Goal: Task Accomplishment & Management: Manage account settings

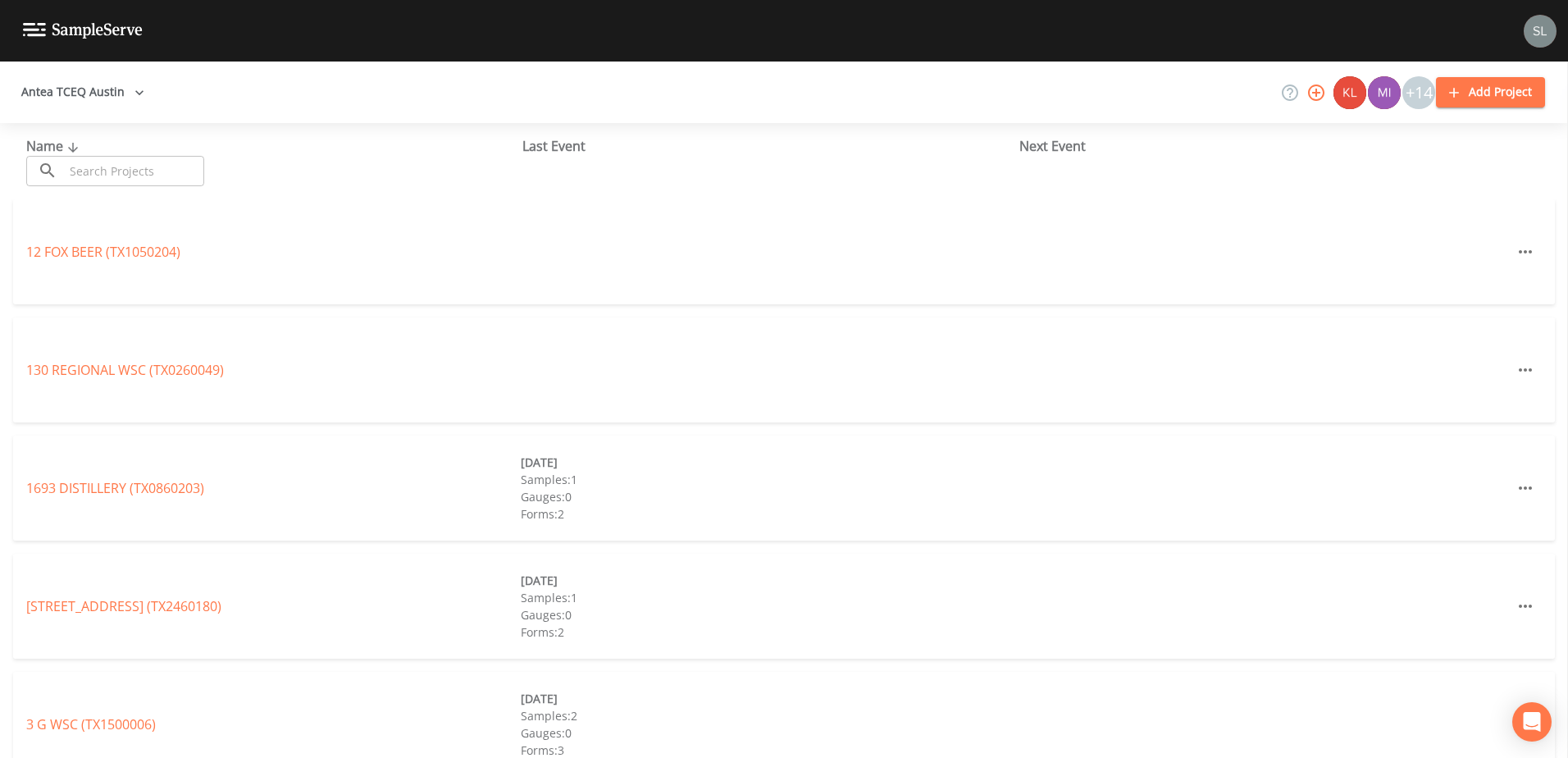
click at [173, 170] on input "text" at bounding box center [134, 170] width 140 height 30
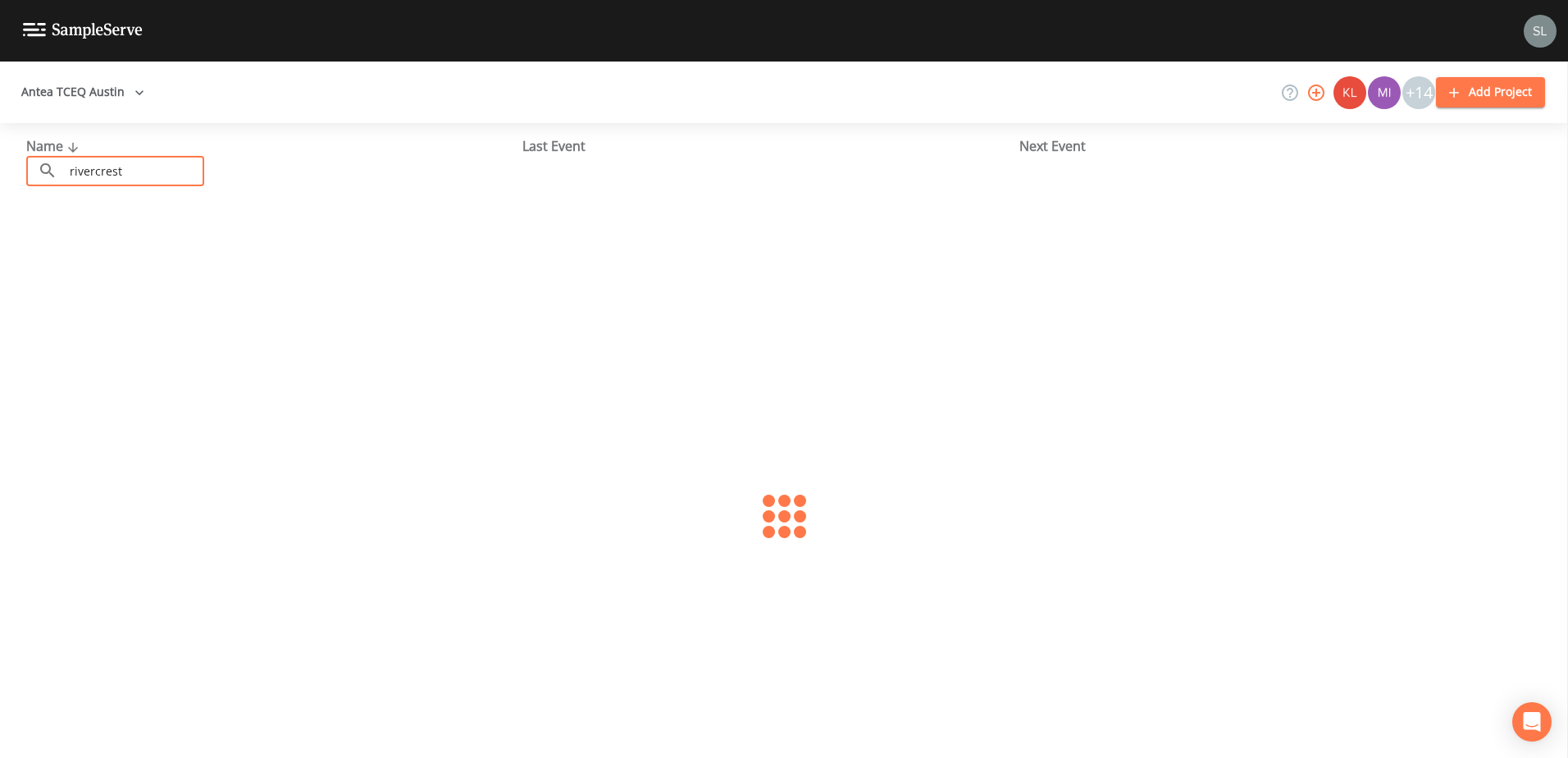
type input "rivercrest"
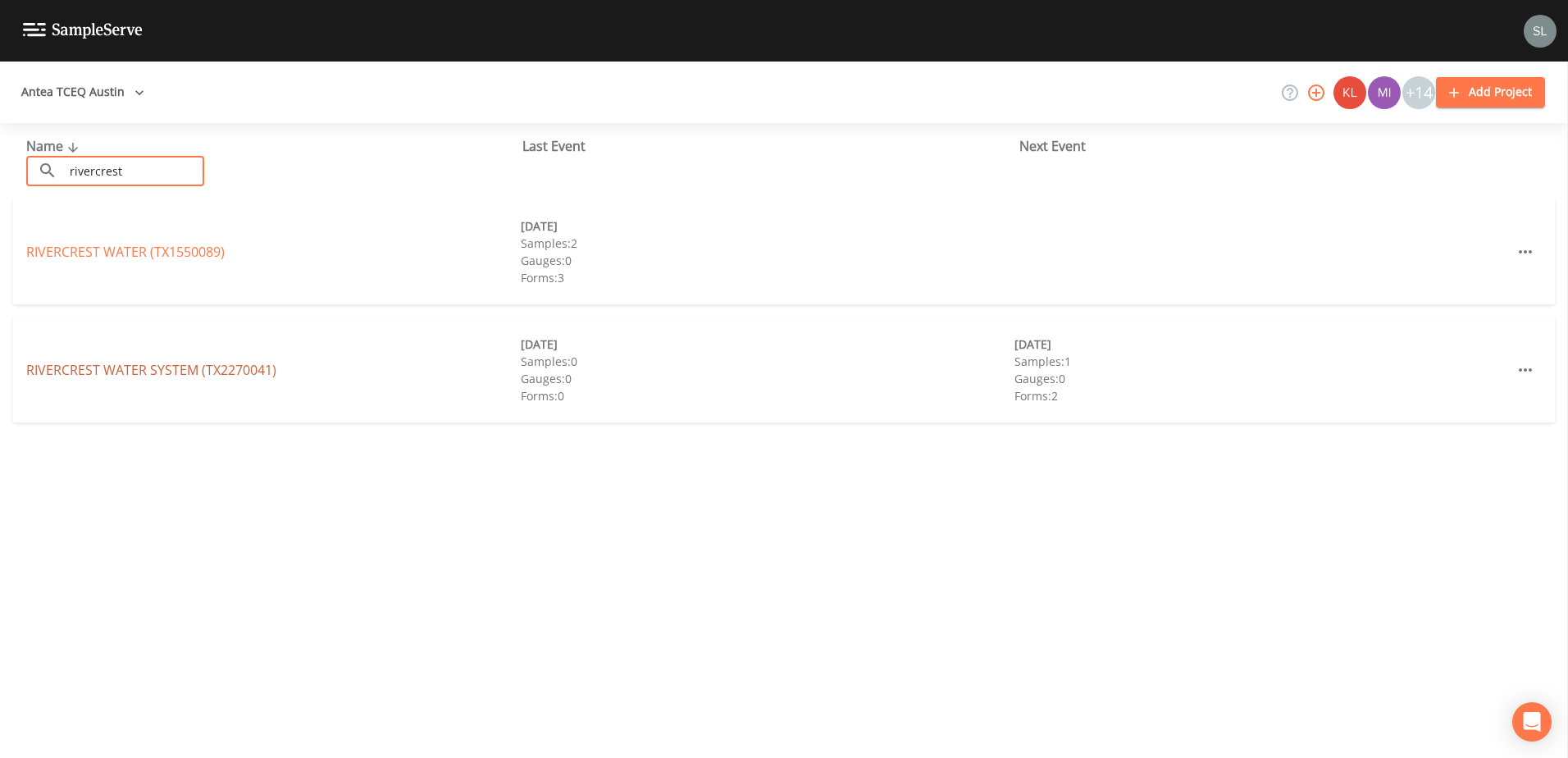
click at [210, 366] on link "RIVERCREST WATER SYSTEM (TX2270041)" at bounding box center [151, 369] width 250 height 18
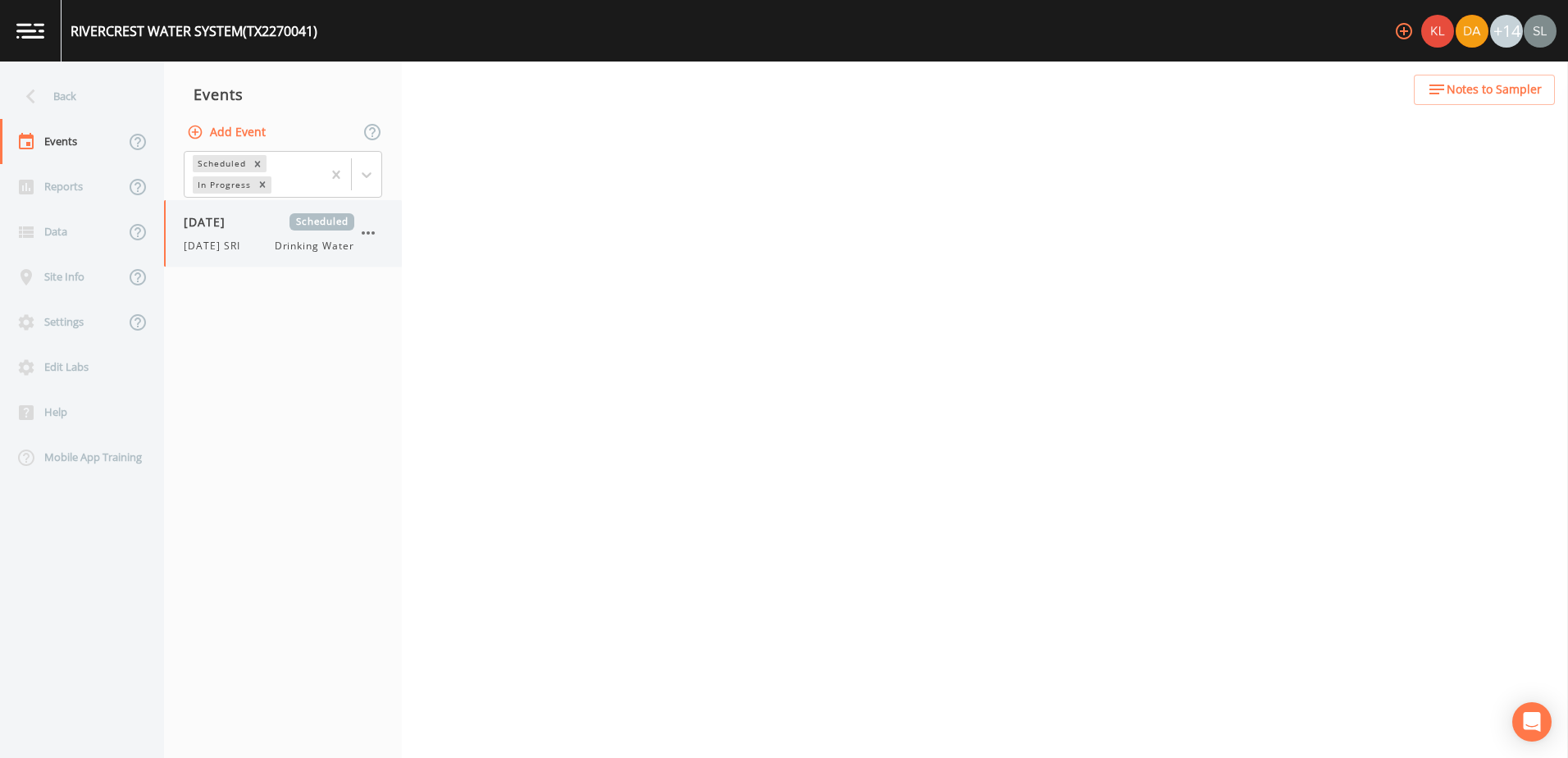
click at [215, 242] on span "[DATE] SRI" at bounding box center [216, 246] width 66 height 15
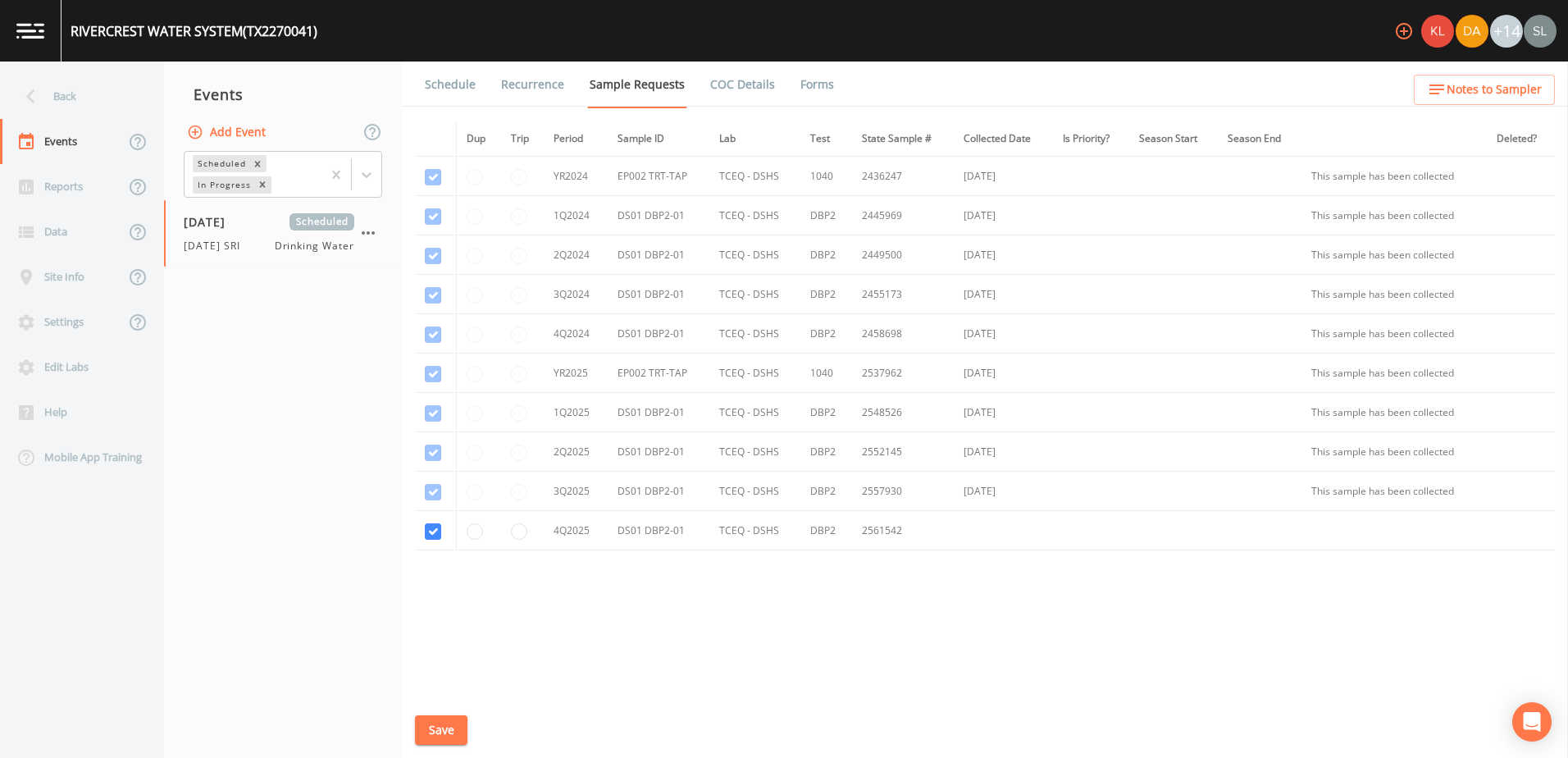
click at [441, 81] on link "Schedule" at bounding box center [450, 84] width 56 height 45
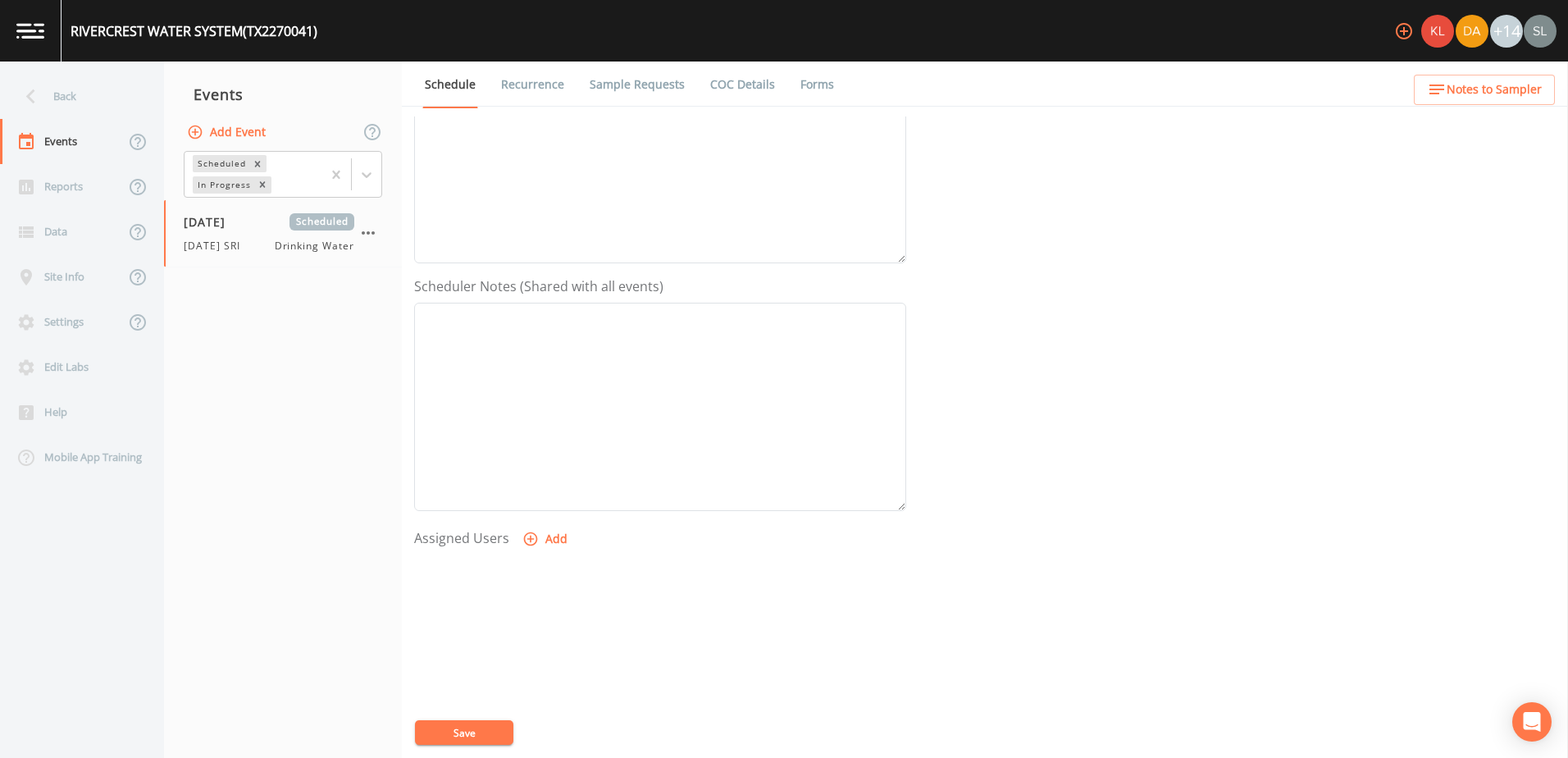
scroll to position [328, 0]
click at [547, 520] on button "Add" at bounding box center [547, 510] width 55 height 30
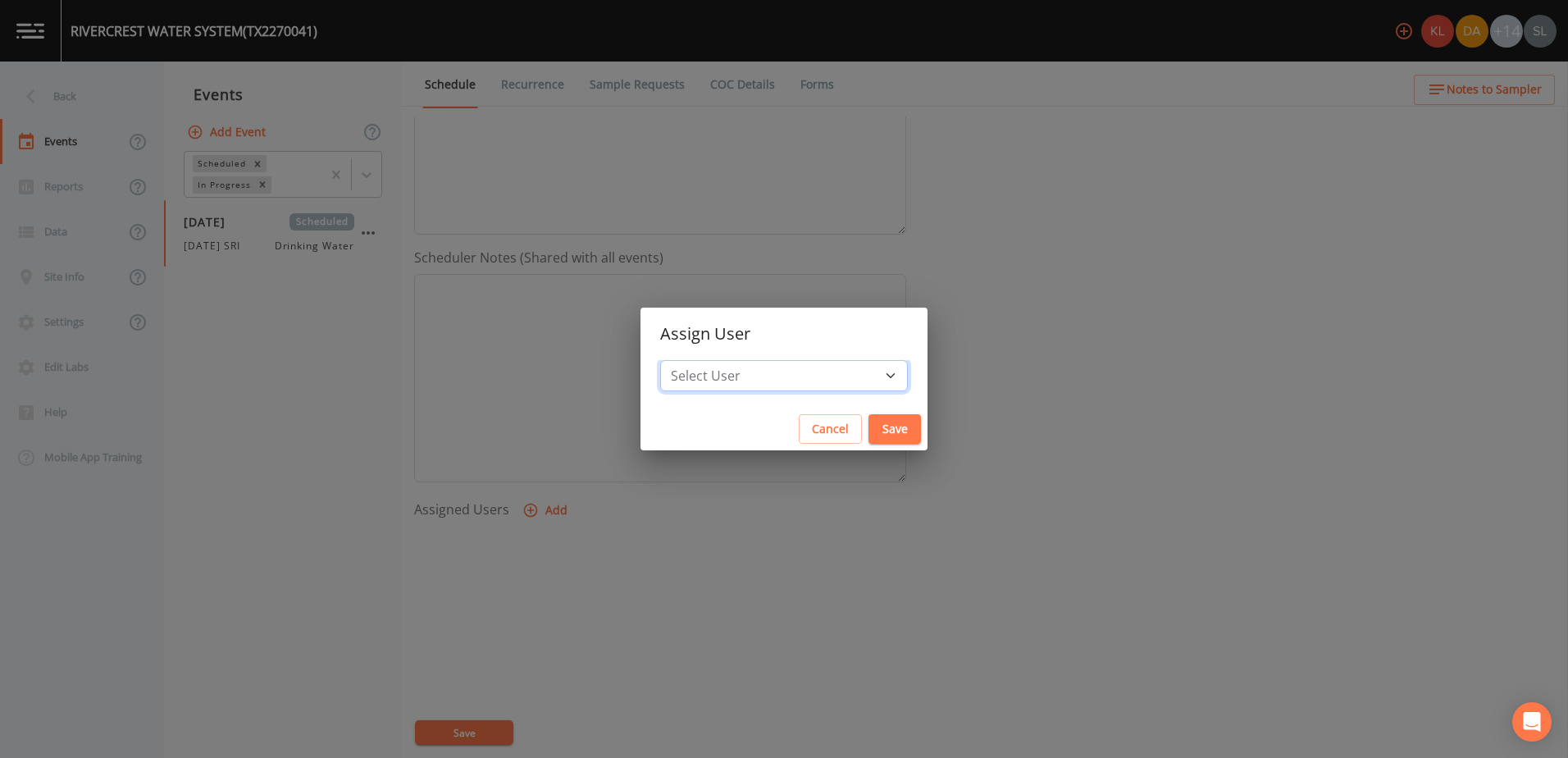
click at [805, 372] on select "Select User [PERSON_NAME] [PERSON_NAME] [PERSON_NAME] [PERSON_NAME] [PERSON_NAM…" at bounding box center [784, 375] width 247 height 31
select select "ec903c3e-23b8-4790-bf81-d04851916195"
click at [704, 360] on select "Select User [PERSON_NAME] [PERSON_NAME] [PERSON_NAME] [PERSON_NAME] [PERSON_NAM…" at bounding box center [784, 375] width 247 height 31
click at [869, 421] on button "Save" at bounding box center [895, 428] width 52 height 30
select select
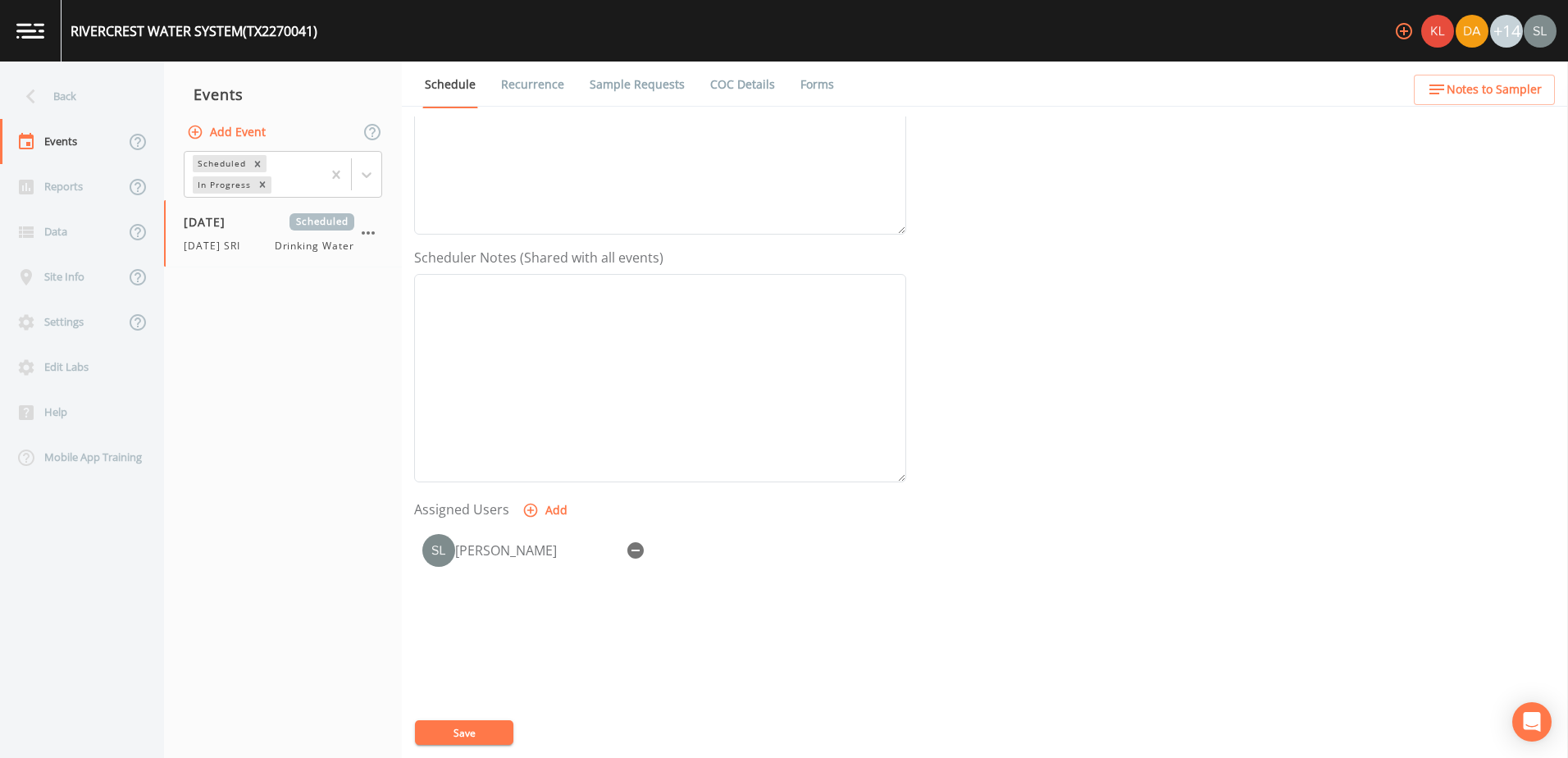
click at [471, 730] on button "Save" at bounding box center [464, 732] width 99 height 25
click at [72, 85] on div "Back" at bounding box center [74, 96] width 148 height 45
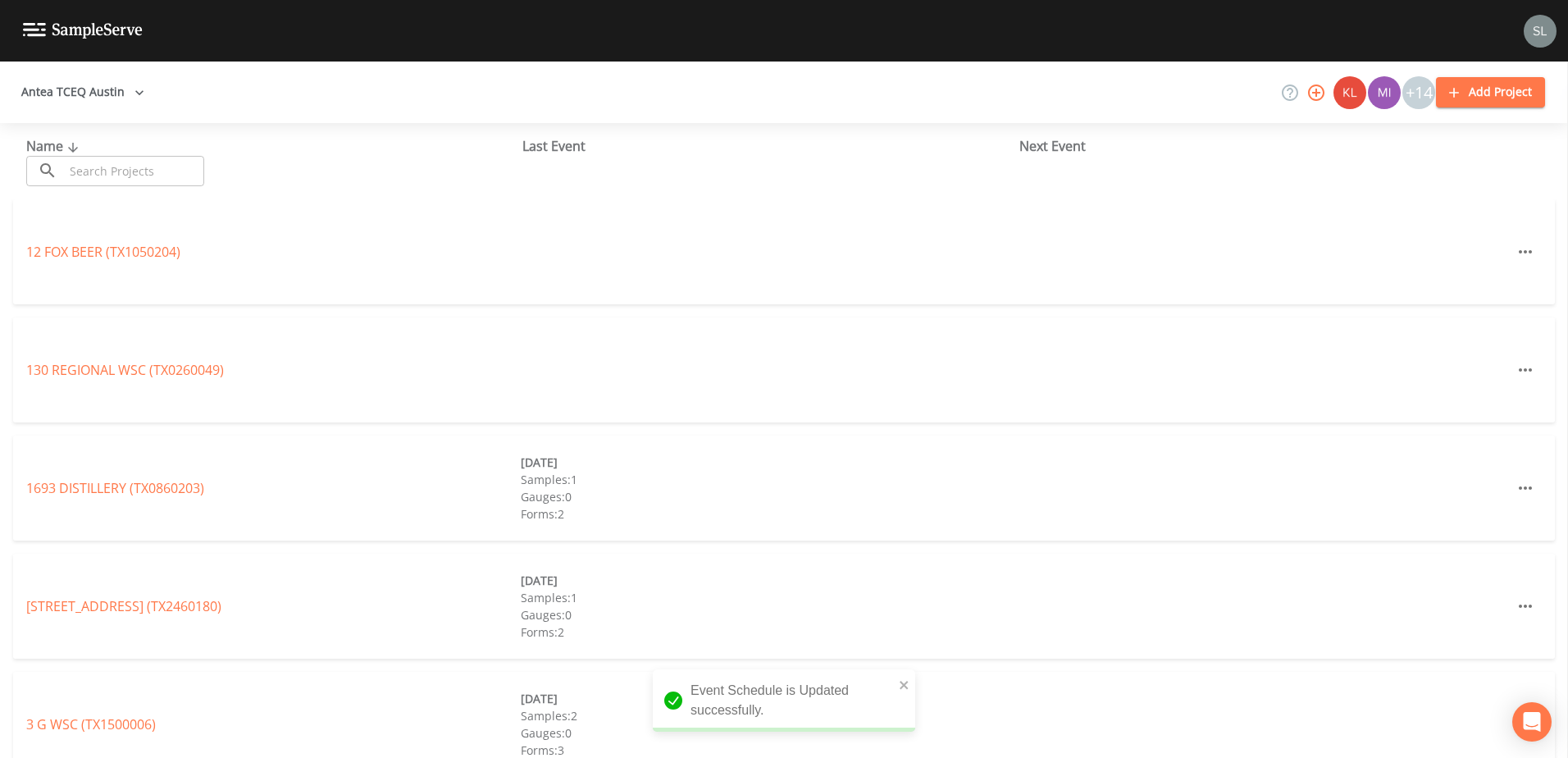
click at [157, 173] on input "text" at bounding box center [134, 170] width 140 height 30
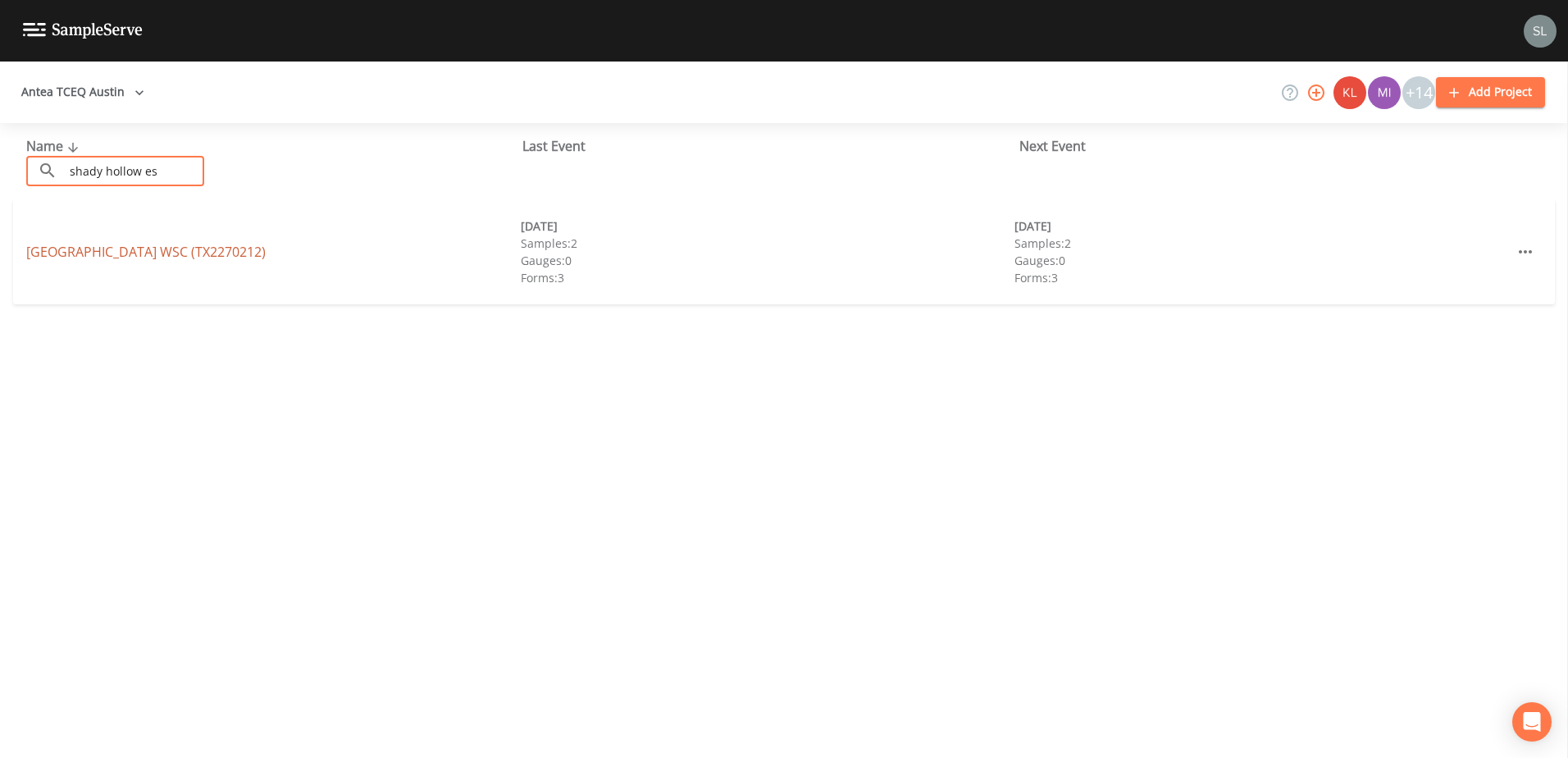
type input "shady hollow es"
click at [217, 258] on link "[GEOGRAPHIC_DATA] (TX2270212)" at bounding box center [146, 252] width 240 height 18
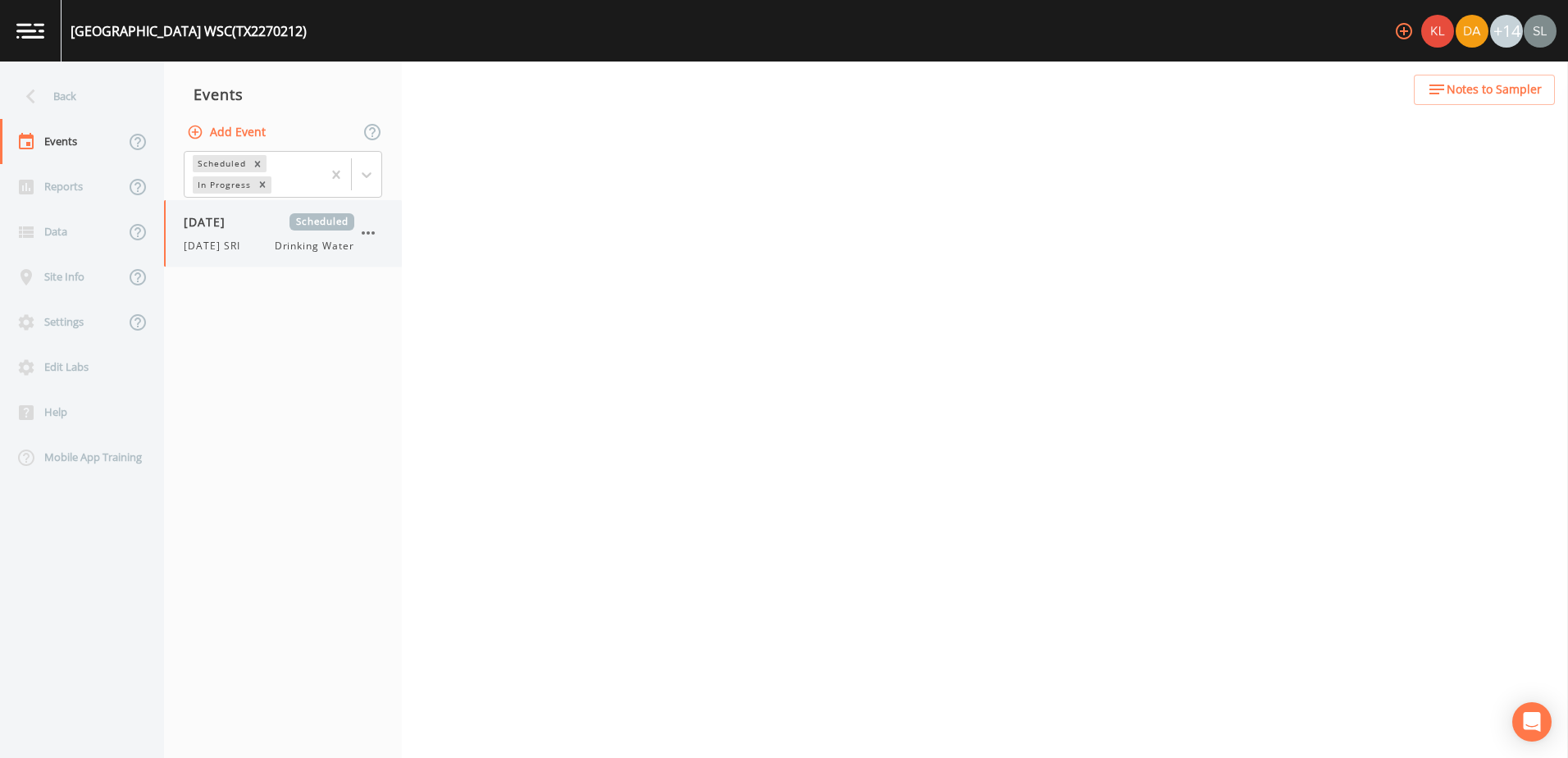
click at [222, 246] on span "[DATE] SRI" at bounding box center [216, 246] width 66 height 15
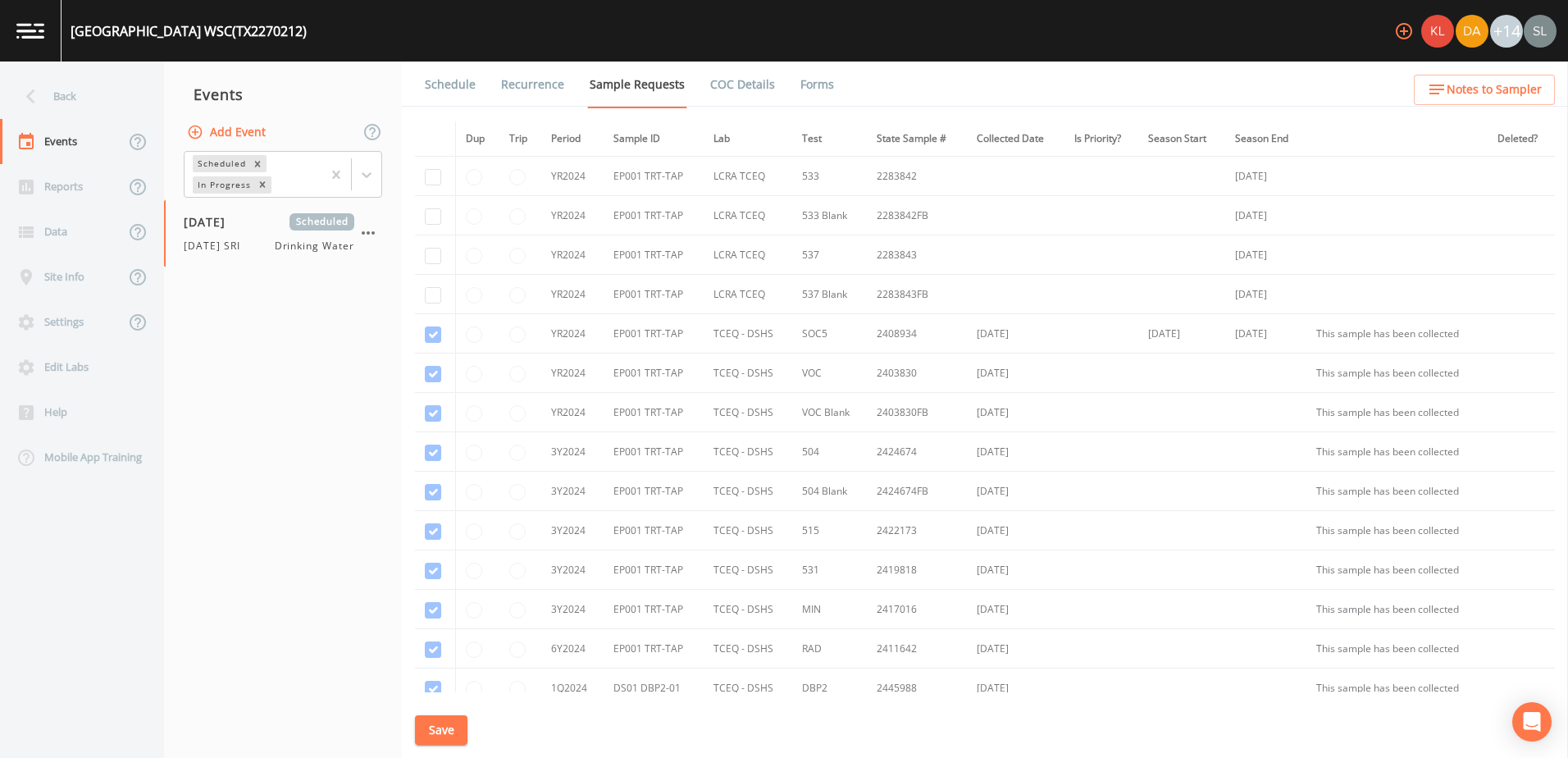
click at [453, 82] on link "Schedule" at bounding box center [450, 84] width 56 height 45
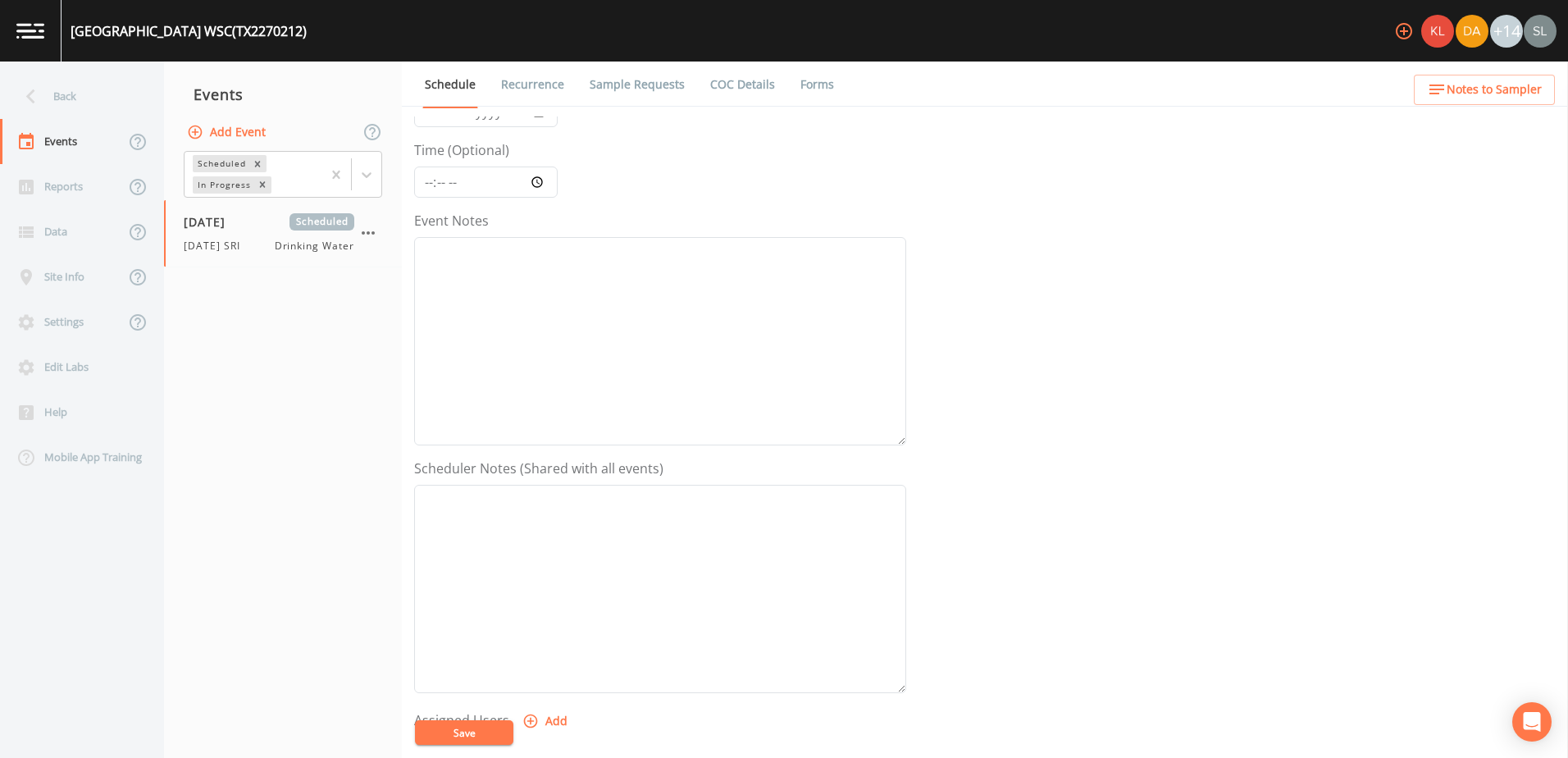
scroll to position [399, 0]
click at [543, 447] on button "Add" at bounding box center [547, 439] width 55 height 30
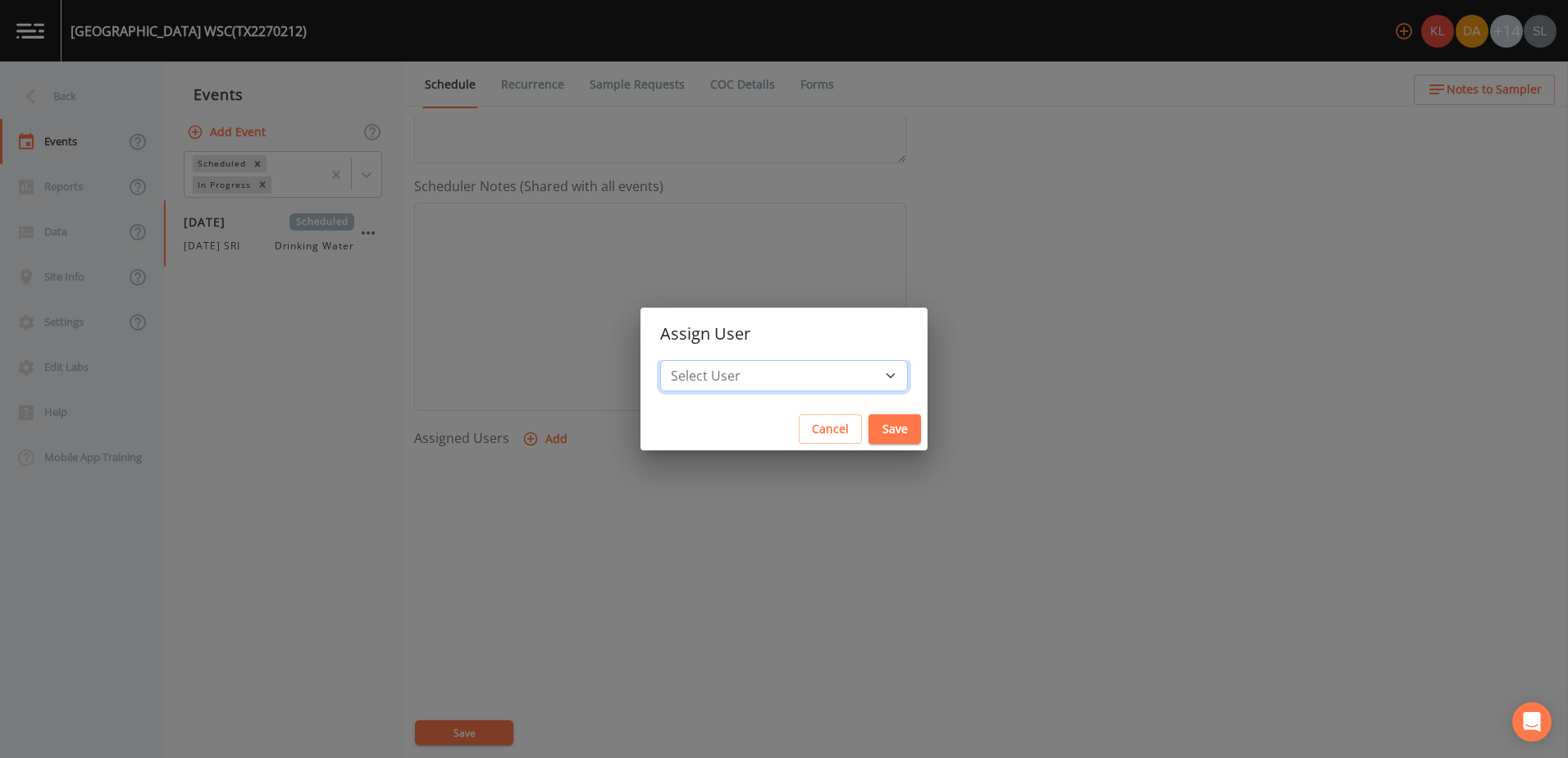
click at [777, 377] on select "Select User [PERSON_NAME] [PERSON_NAME] [PERSON_NAME] [PERSON_NAME] [PERSON_NAM…" at bounding box center [784, 375] width 247 height 31
click at [775, 361] on select "Select User [PERSON_NAME] [PERSON_NAME] [PERSON_NAME] [PERSON_NAME] [PERSON_NAM…" at bounding box center [784, 375] width 247 height 31
select select "ec903c3e-23b8-4790-bf81-d04851916195"
click at [704, 360] on select "Select User [PERSON_NAME] [PERSON_NAME] [PERSON_NAME] [PERSON_NAME] [PERSON_NAM…" at bounding box center [784, 375] width 247 height 31
click at [869, 430] on button "Save" at bounding box center [895, 428] width 52 height 30
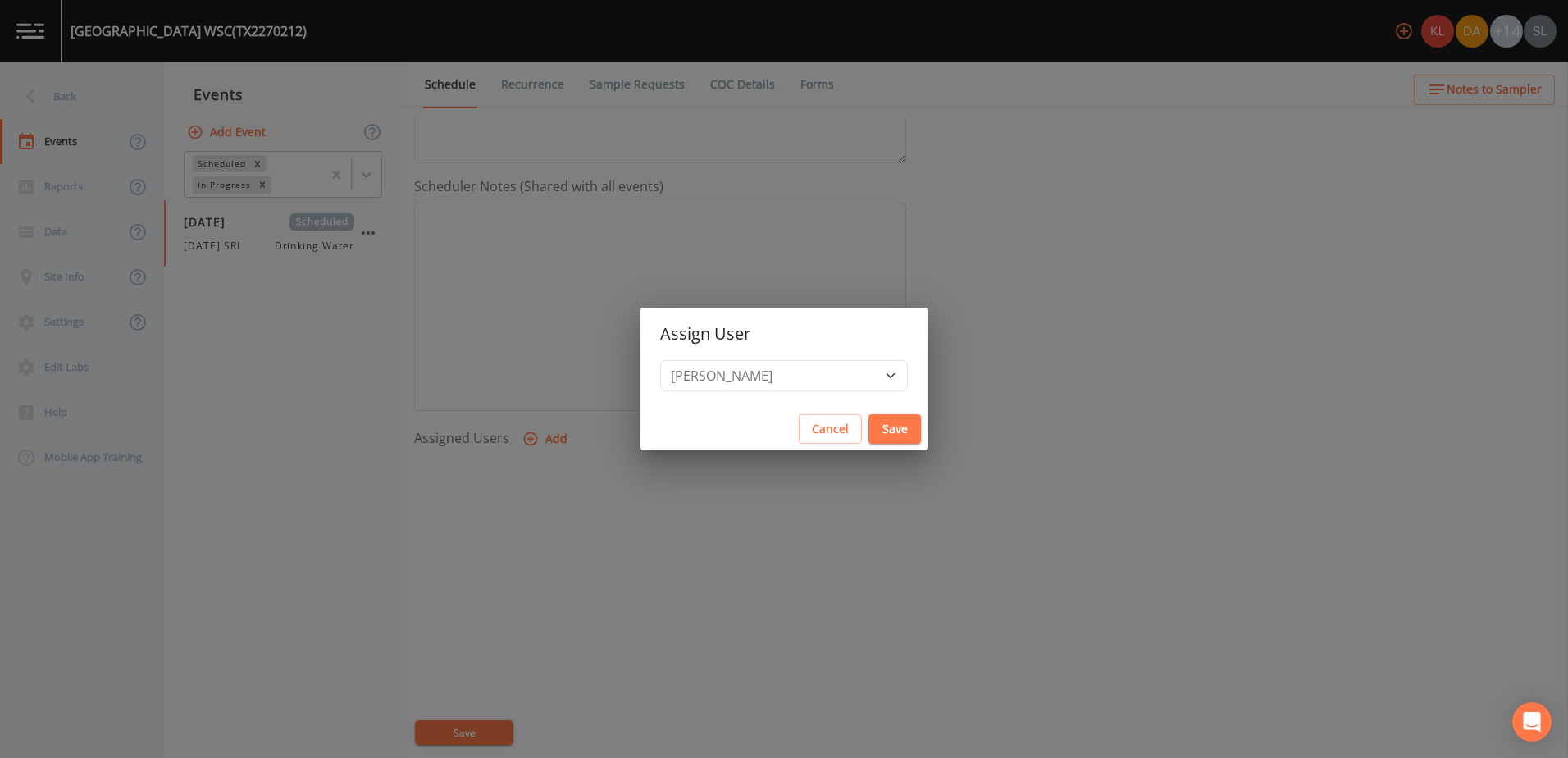
select select
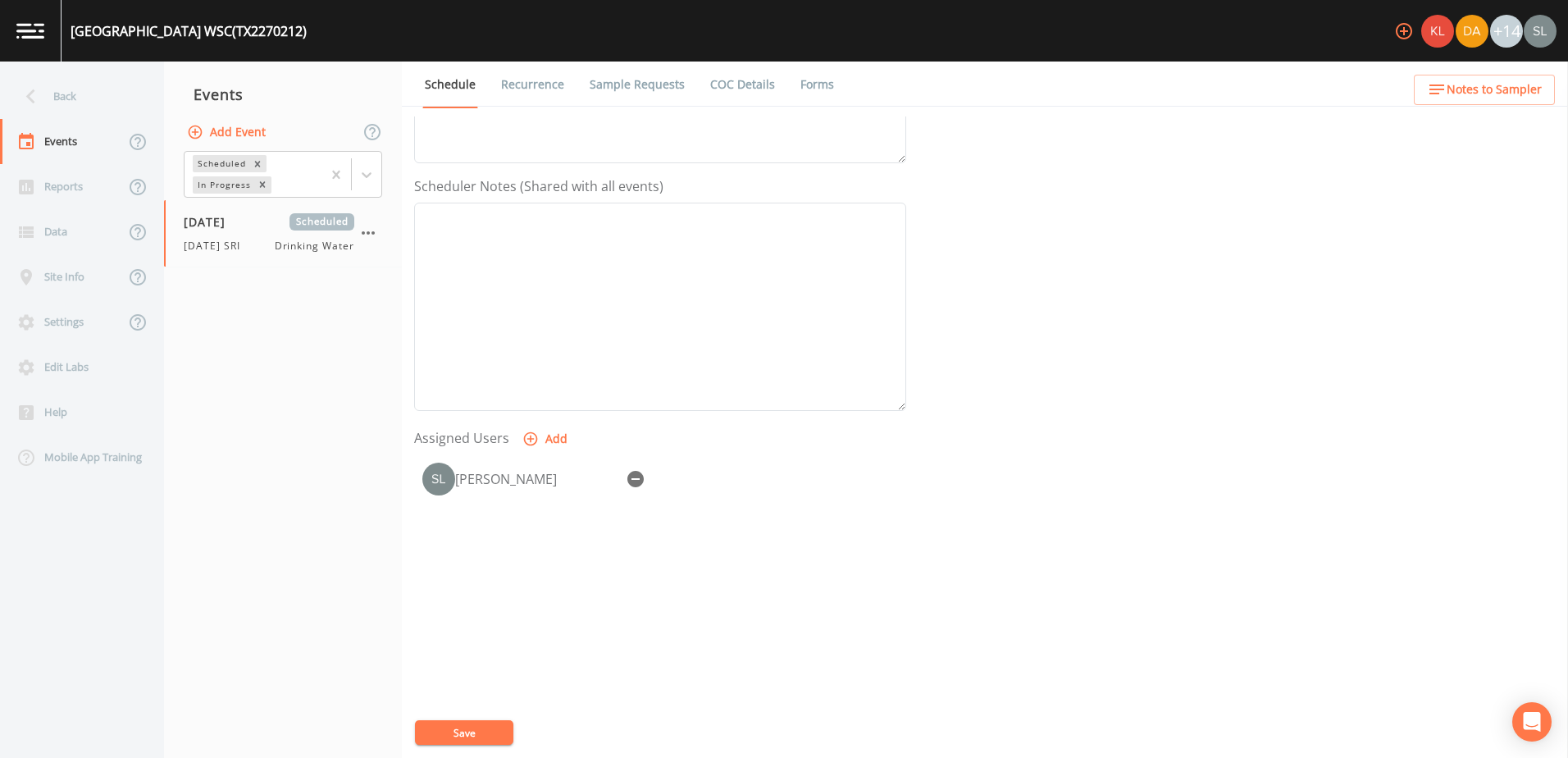
click at [454, 736] on button "Save" at bounding box center [464, 732] width 99 height 25
click at [75, 94] on div "Back" at bounding box center [74, 96] width 148 height 45
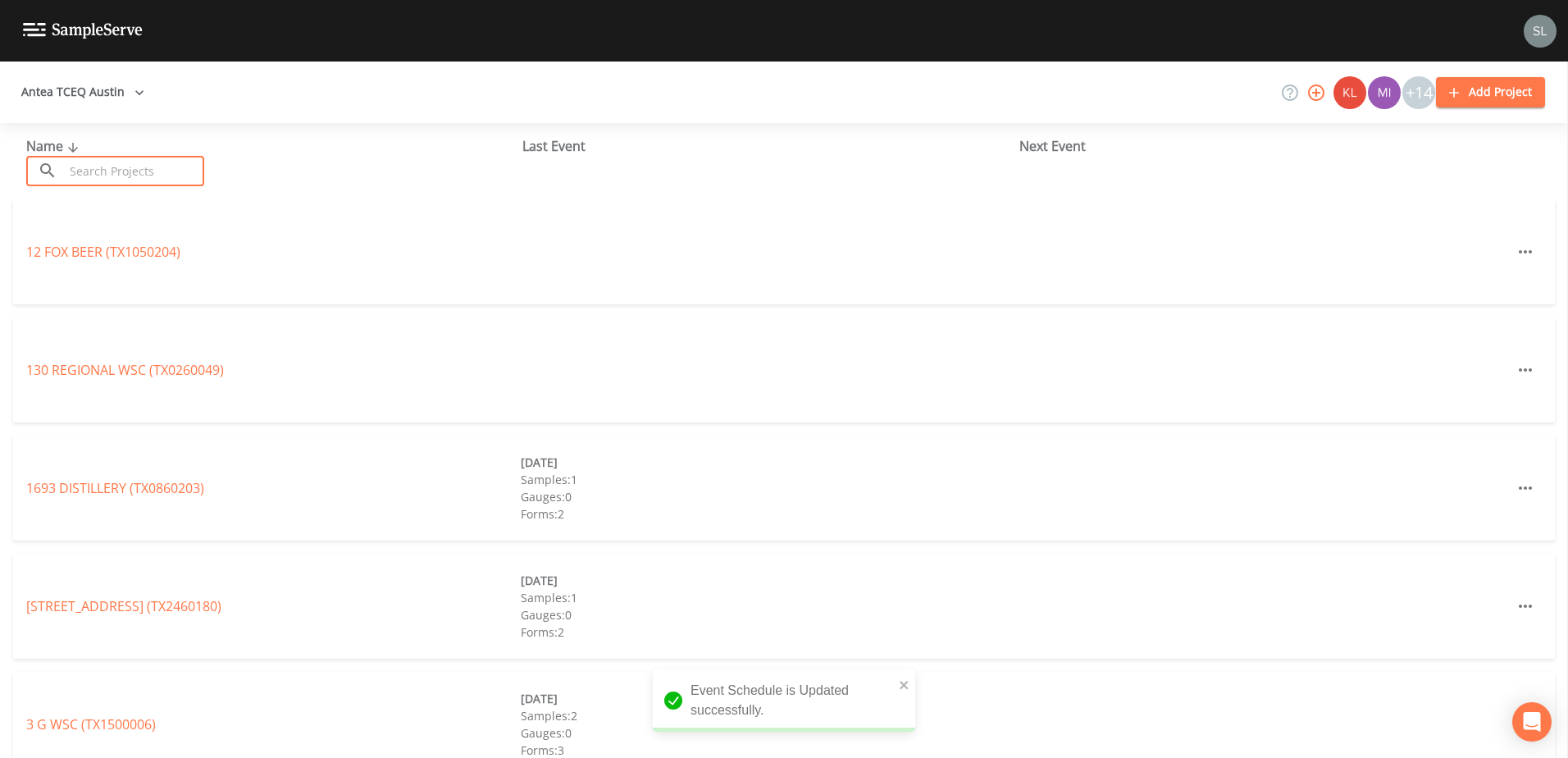
click at [141, 169] on input "text" at bounding box center [134, 170] width 140 height 30
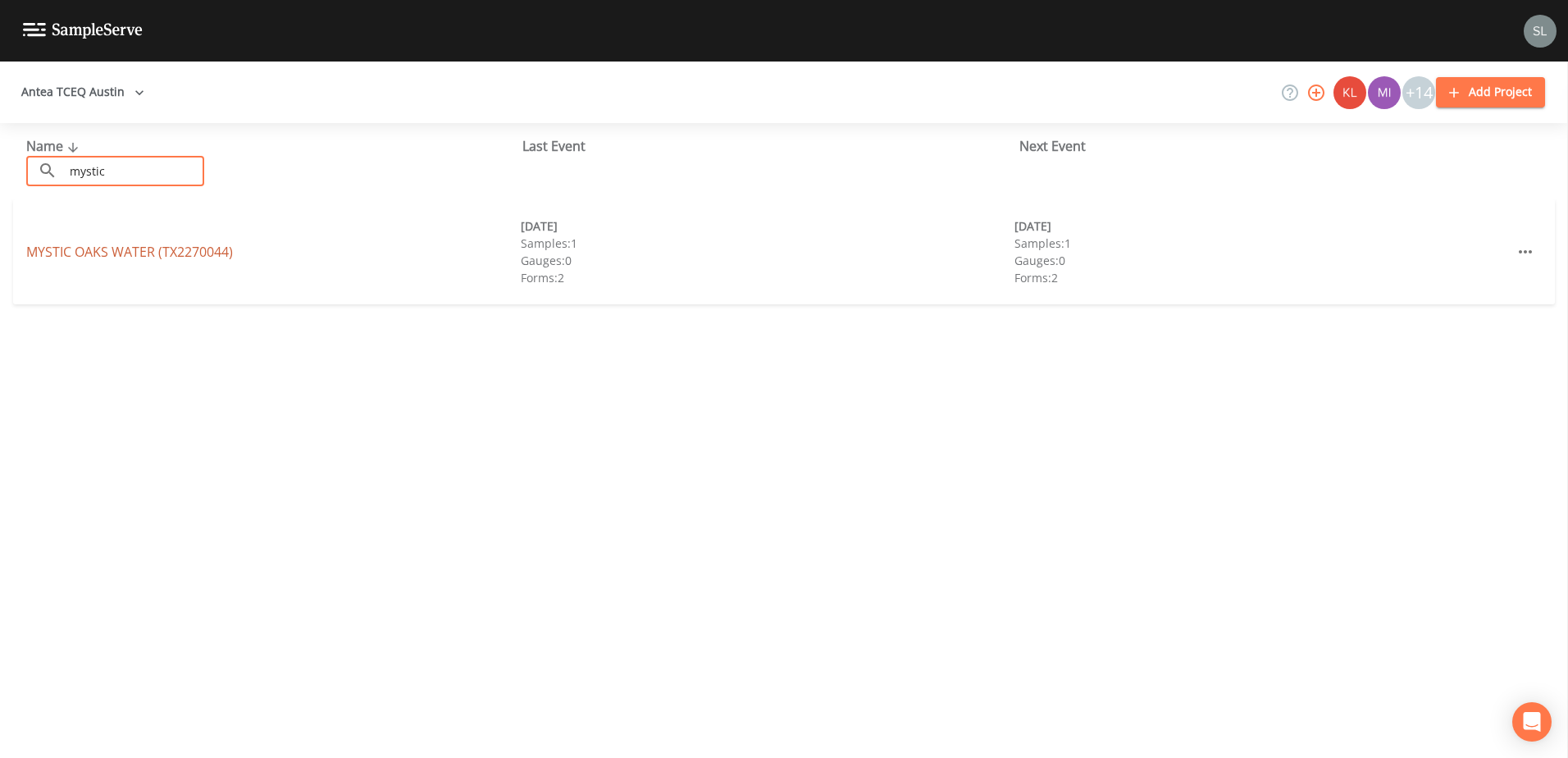
type input "mystic"
click at [174, 254] on link "[GEOGRAPHIC_DATA] (TX2270044)" at bounding box center [130, 252] width 207 height 18
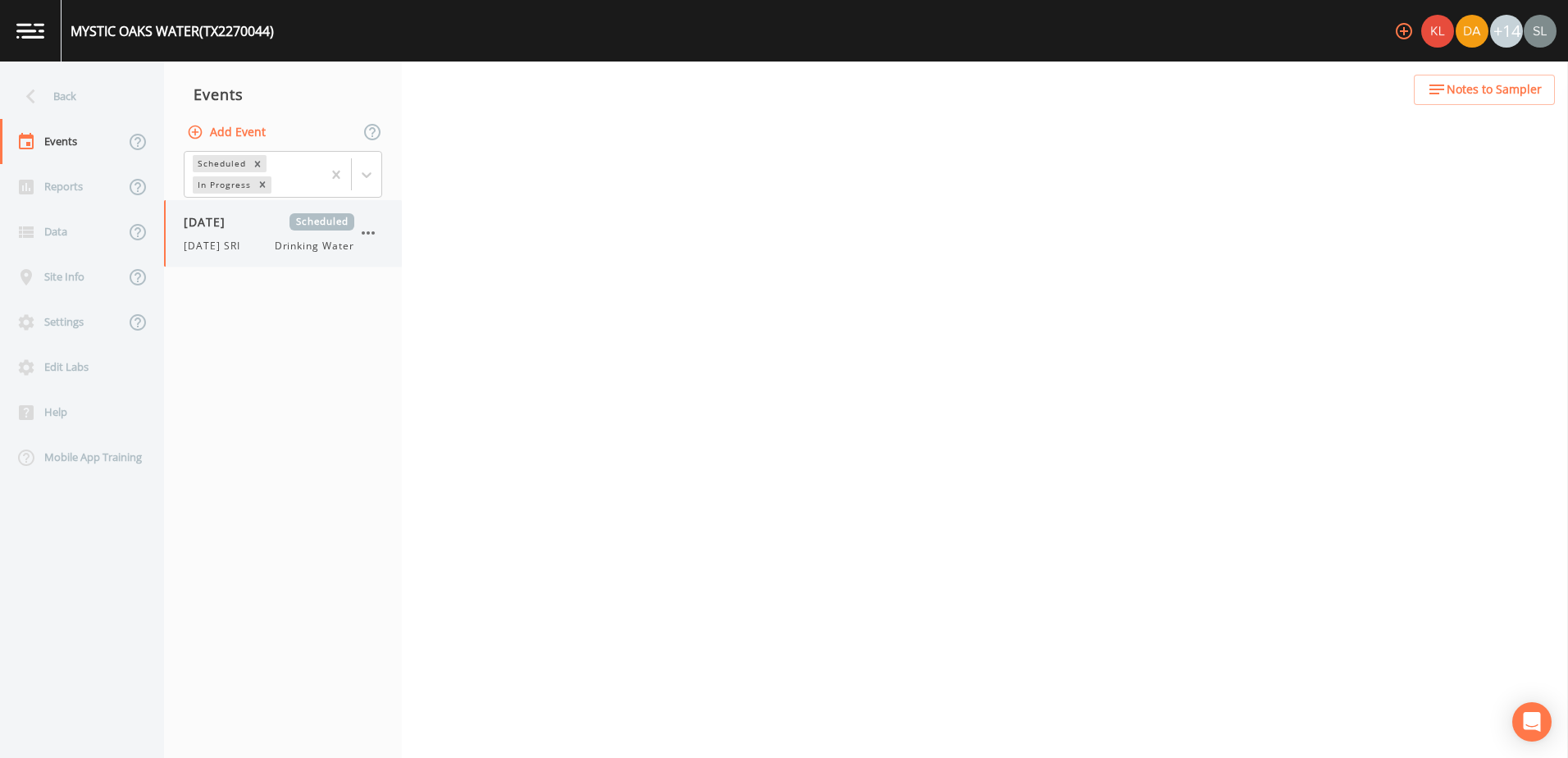
click at [270, 226] on div "[DATE] Scheduled" at bounding box center [269, 221] width 171 height 17
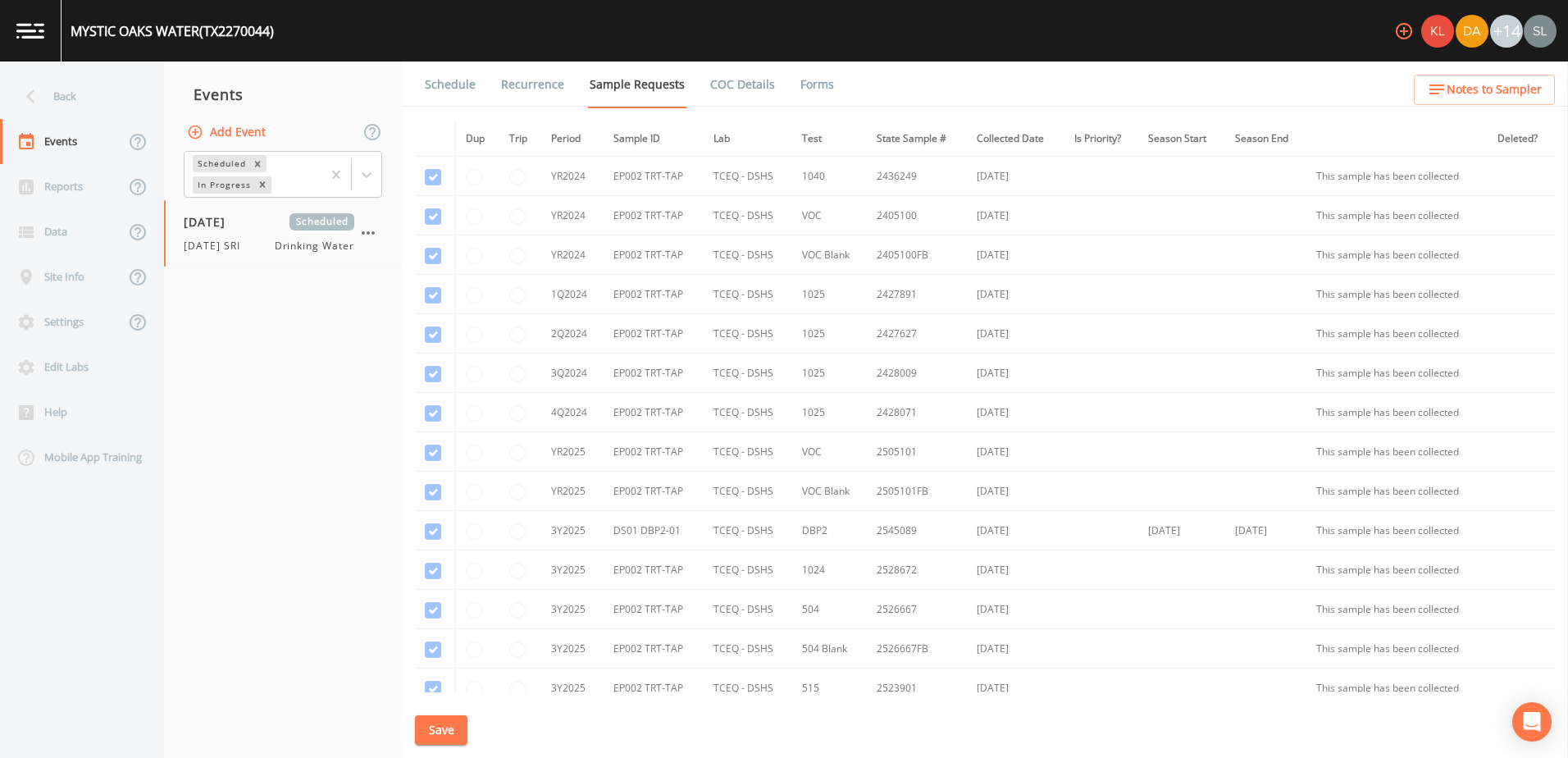
click at [463, 79] on link "Schedule" at bounding box center [450, 84] width 56 height 45
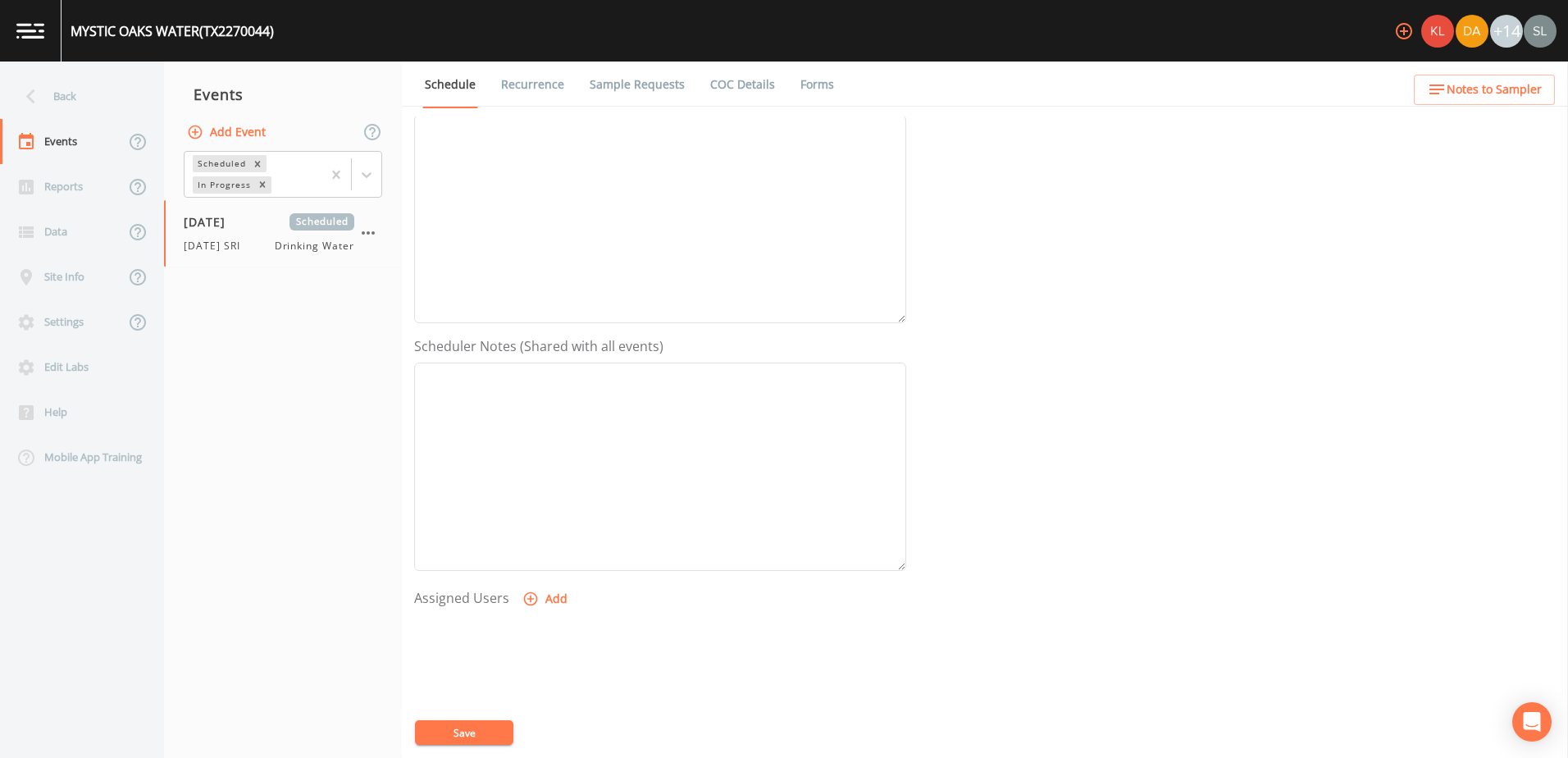
scroll to position [246, 0]
click at [560, 590] on button "Add" at bounding box center [547, 591] width 55 height 30
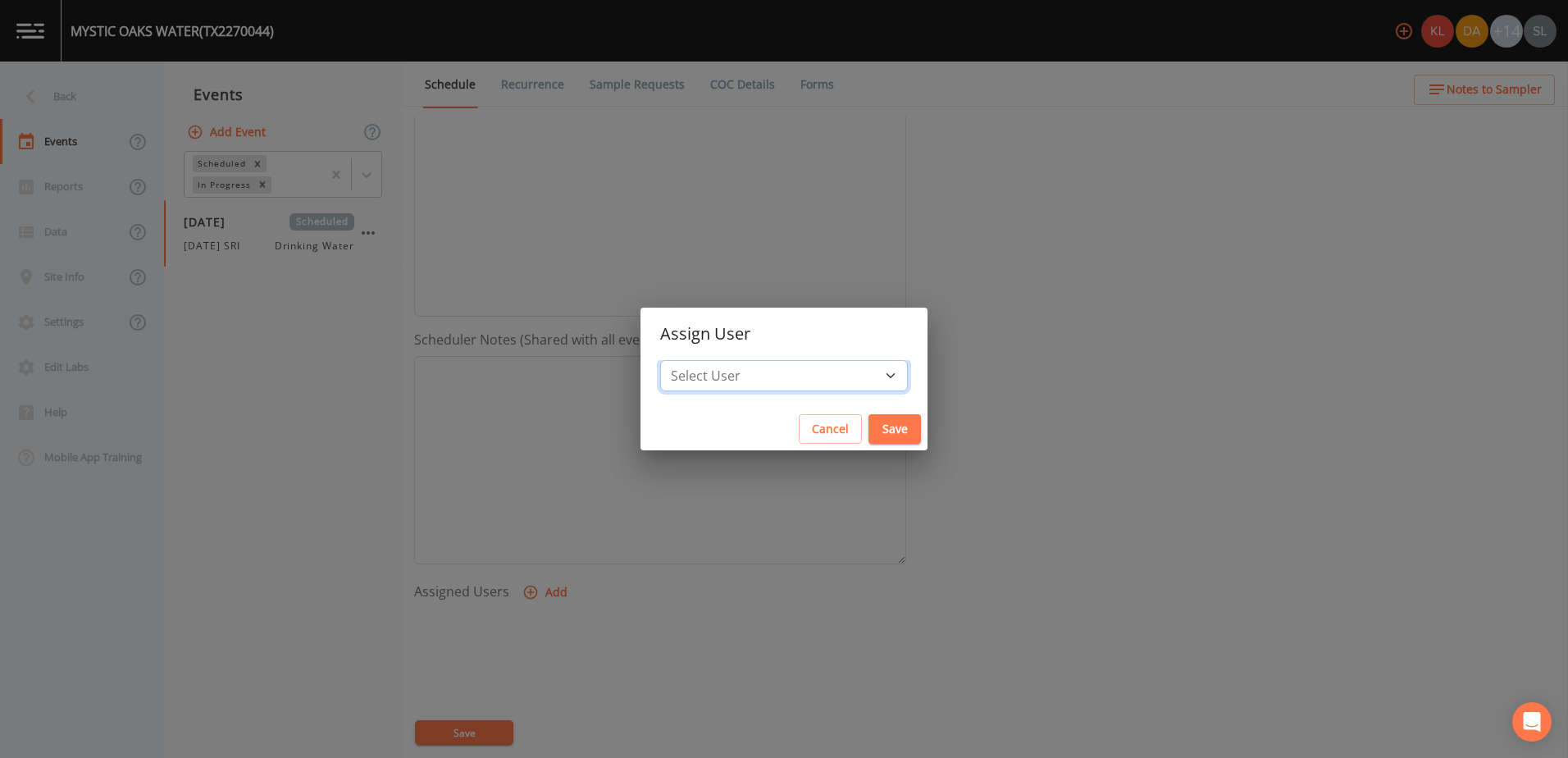
click at [837, 361] on select "Select User [PERSON_NAME] [PERSON_NAME] [PERSON_NAME] [PERSON_NAME] [PERSON_NAM…" at bounding box center [784, 375] width 247 height 31
select select "ec903c3e-23b8-4790-bf81-d04851916195"
click at [704, 360] on select "Select User [PERSON_NAME] [PERSON_NAME] [PERSON_NAME] [PERSON_NAME] [PERSON_NAM…" at bounding box center [784, 375] width 247 height 31
click at [869, 419] on button "Save" at bounding box center [895, 428] width 52 height 30
select select
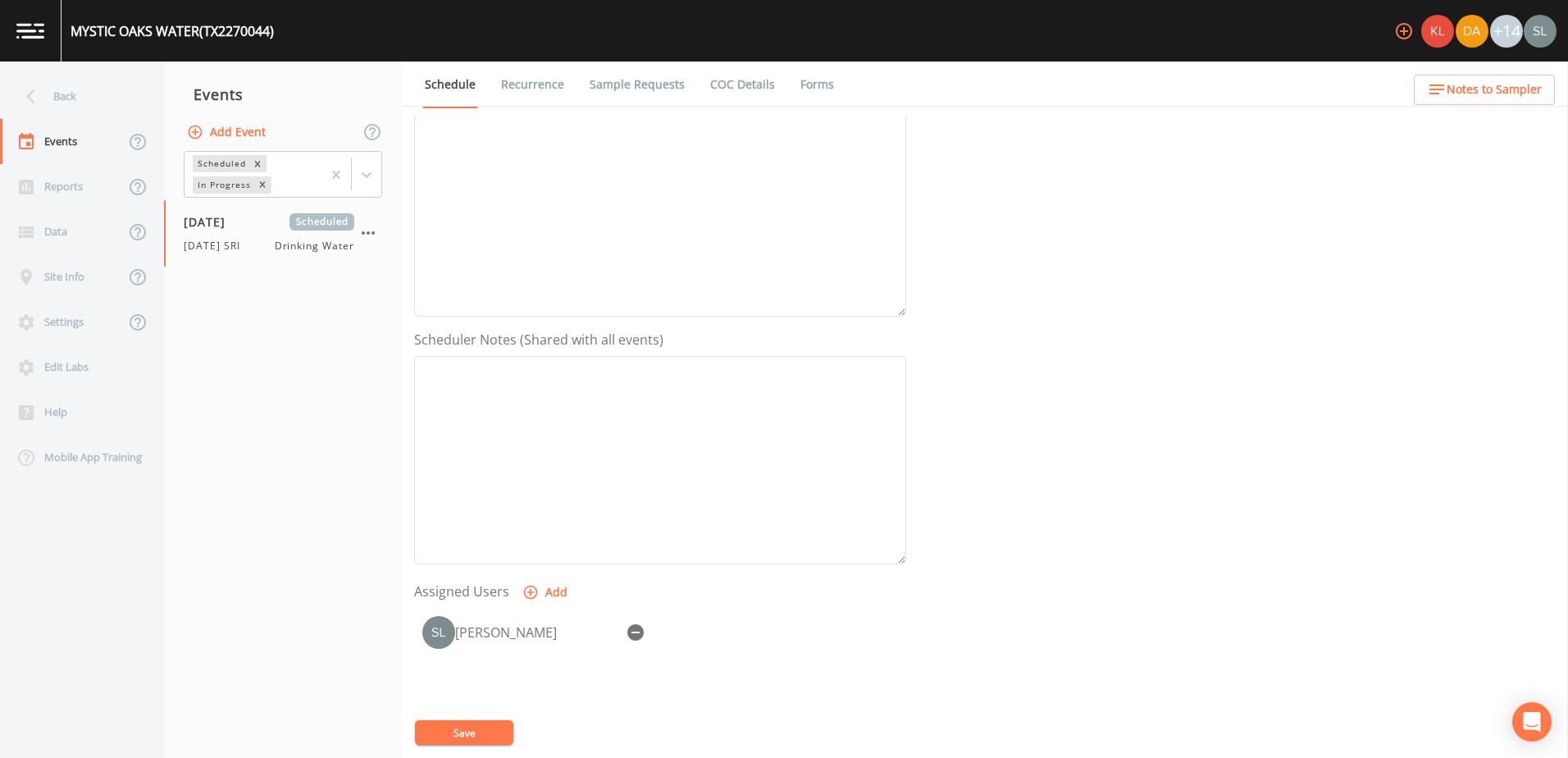
click at [480, 739] on button "Save" at bounding box center [464, 732] width 99 height 25
click at [83, 94] on div "Back" at bounding box center [74, 96] width 148 height 45
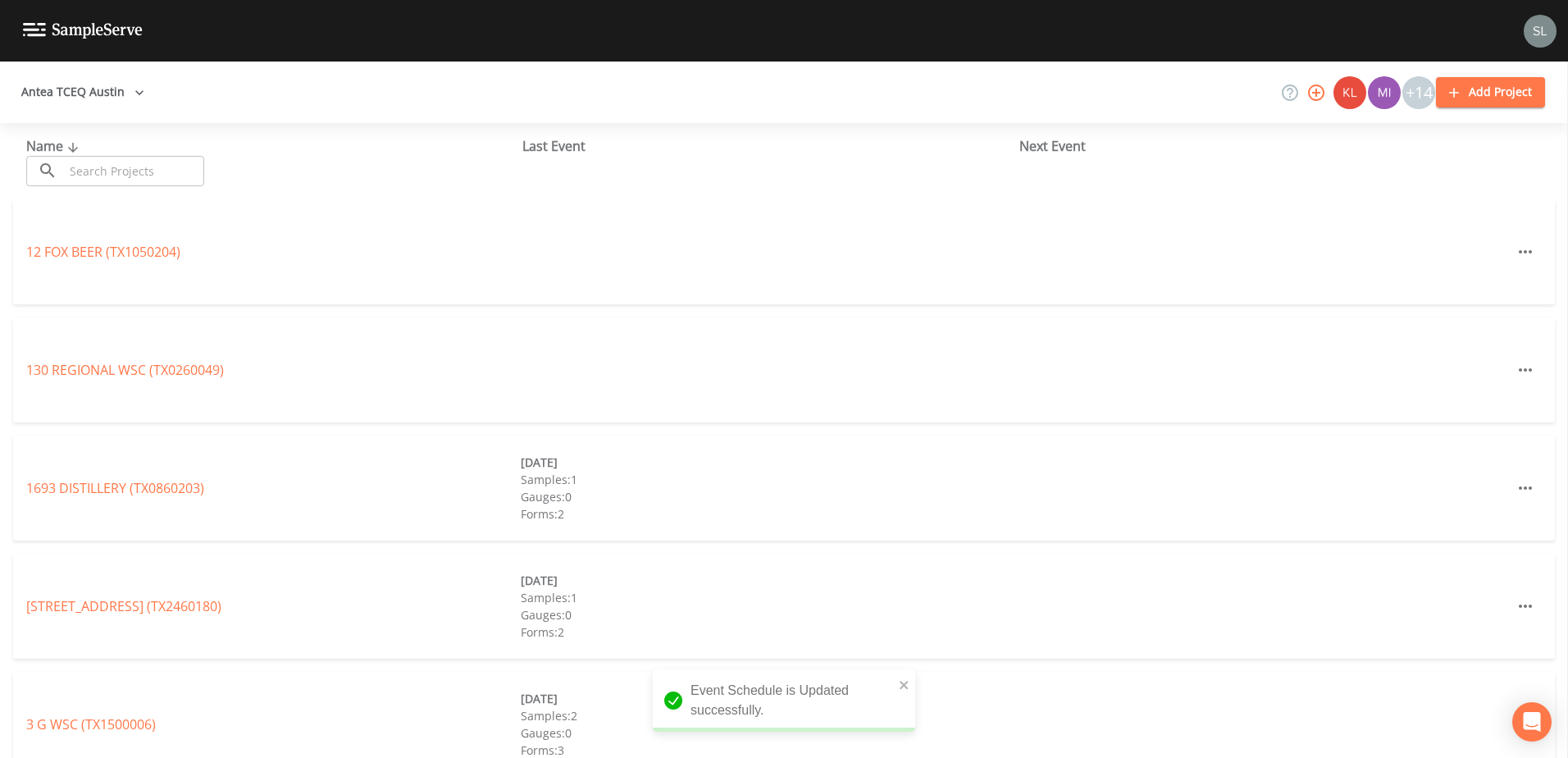
click at [144, 180] on input "text" at bounding box center [134, 170] width 140 height 30
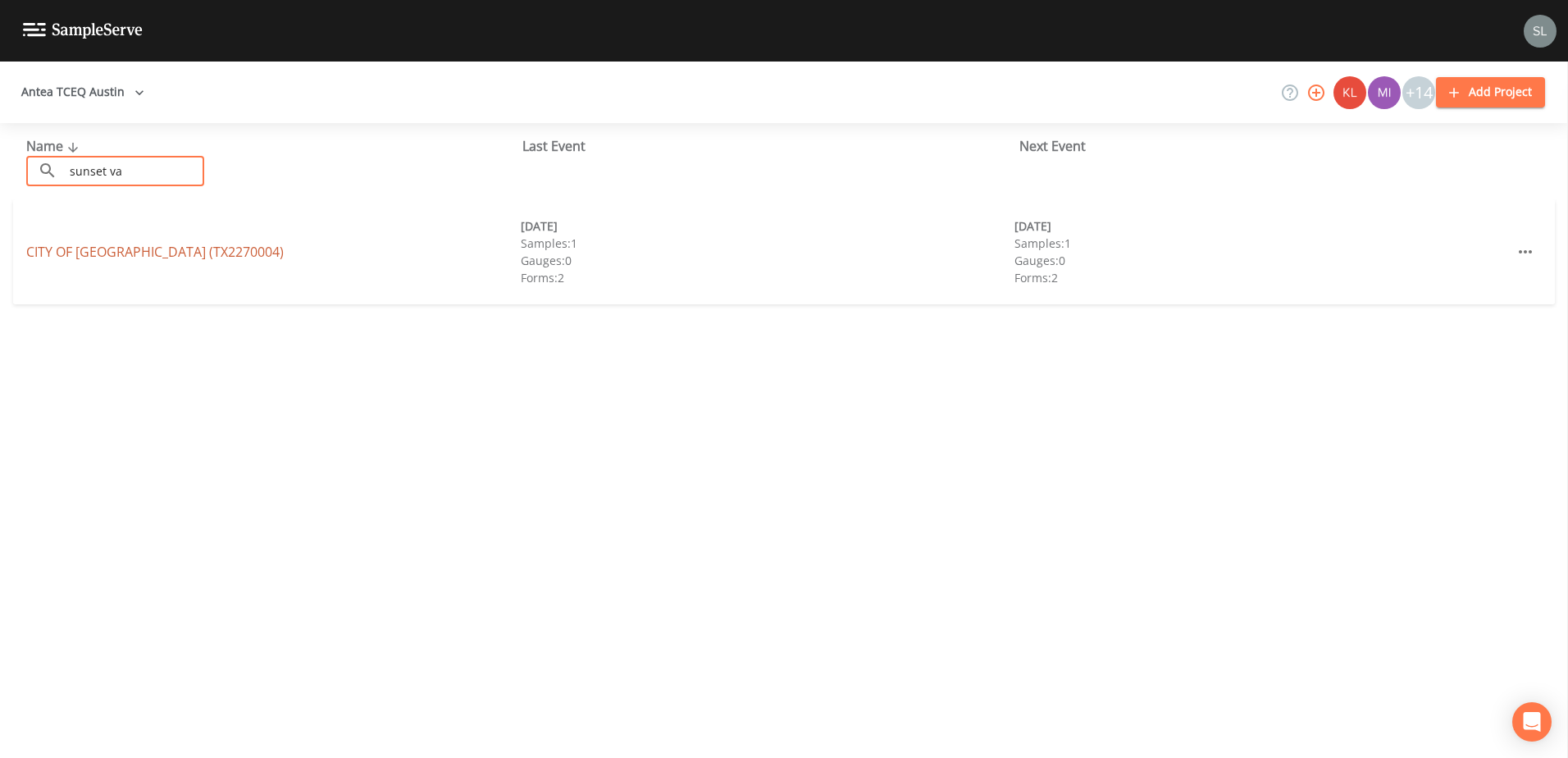
type input "sunset va"
click at [143, 253] on link "[GEOGRAPHIC_DATA] (TX2270004)" at bounding box center [155, 252] width 258 height 18
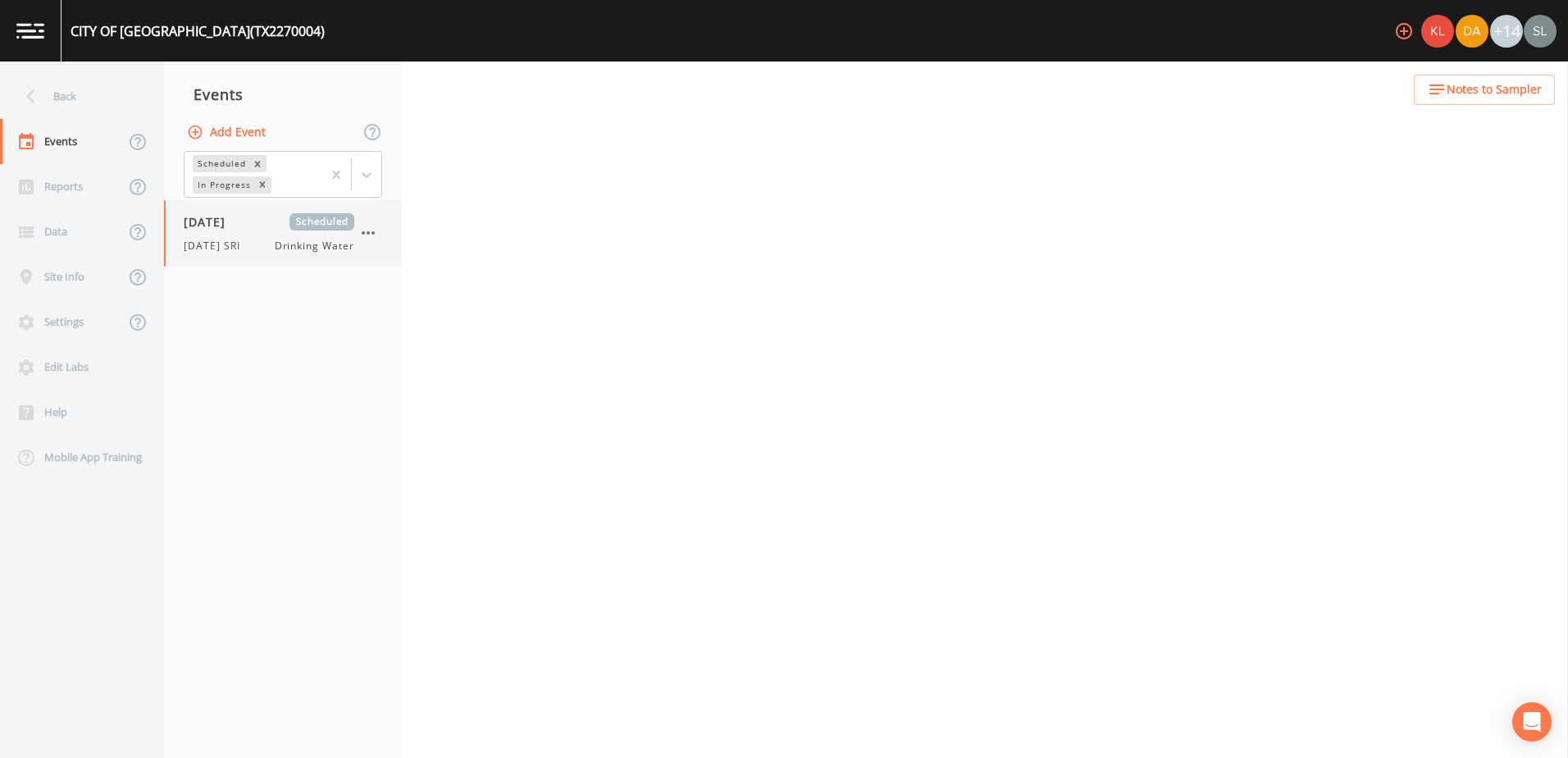
click at [207, 254] on div "[DATE] Scheduled [DATE] SRI Drinking Water" at bounding box center [283, 233] width 238 height 66
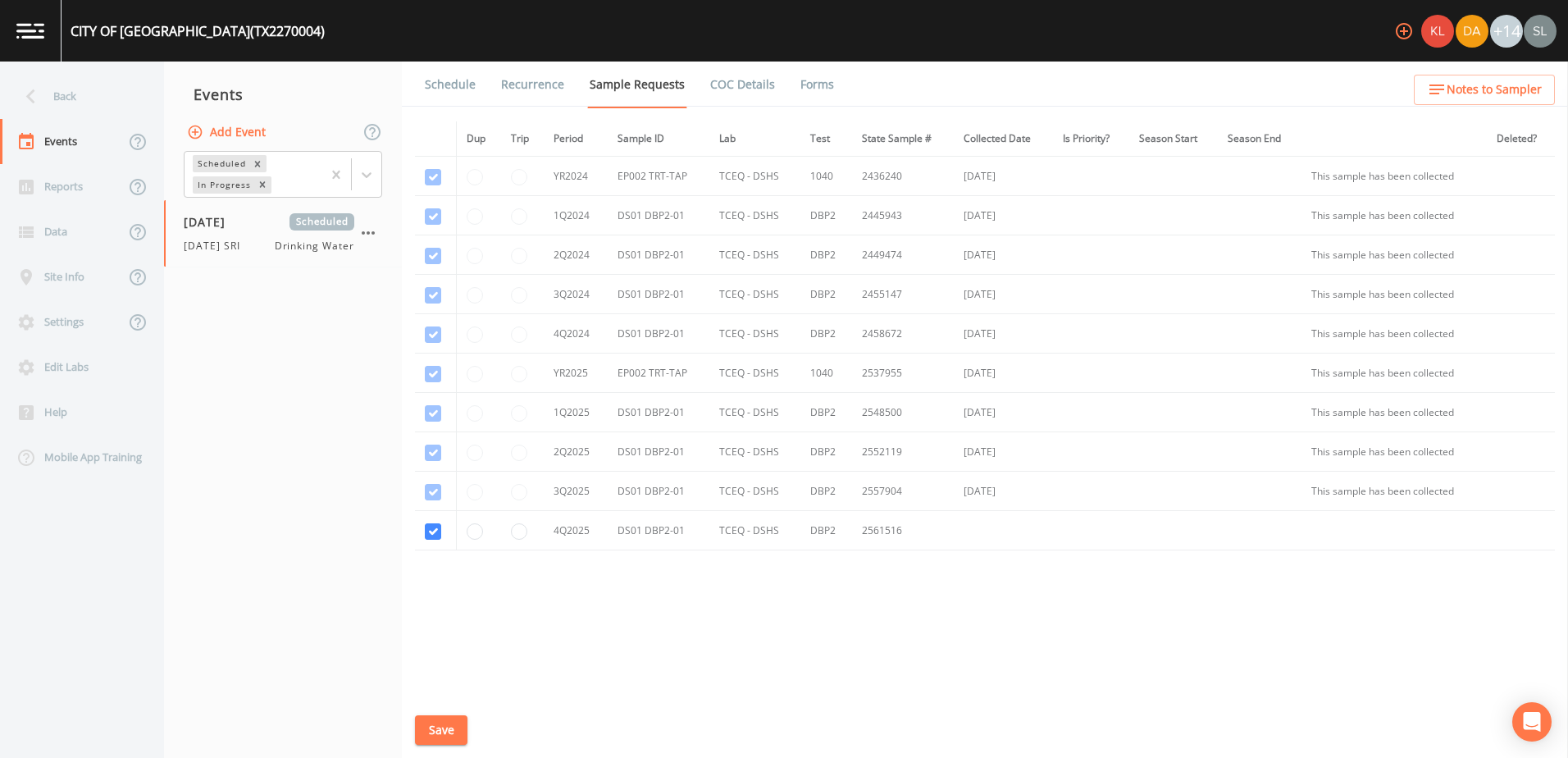
click at [471, 86] on link "Schedule" at bounding box center [450, 84] width 56 height 45
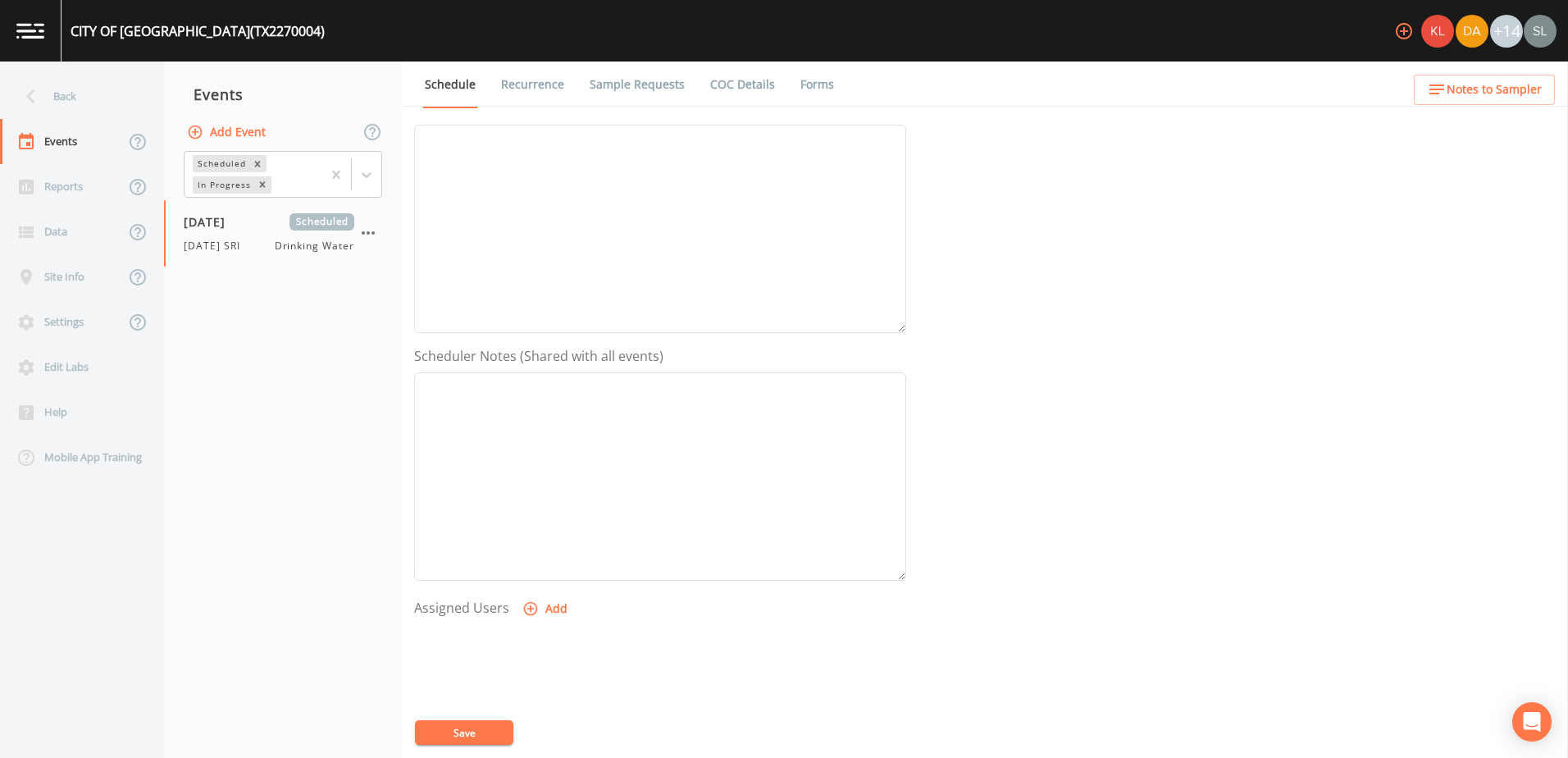
scroll to position [246, 0]
click at [555, 586] on button "Add" at bounding box center [547, 591] width 55 height 30
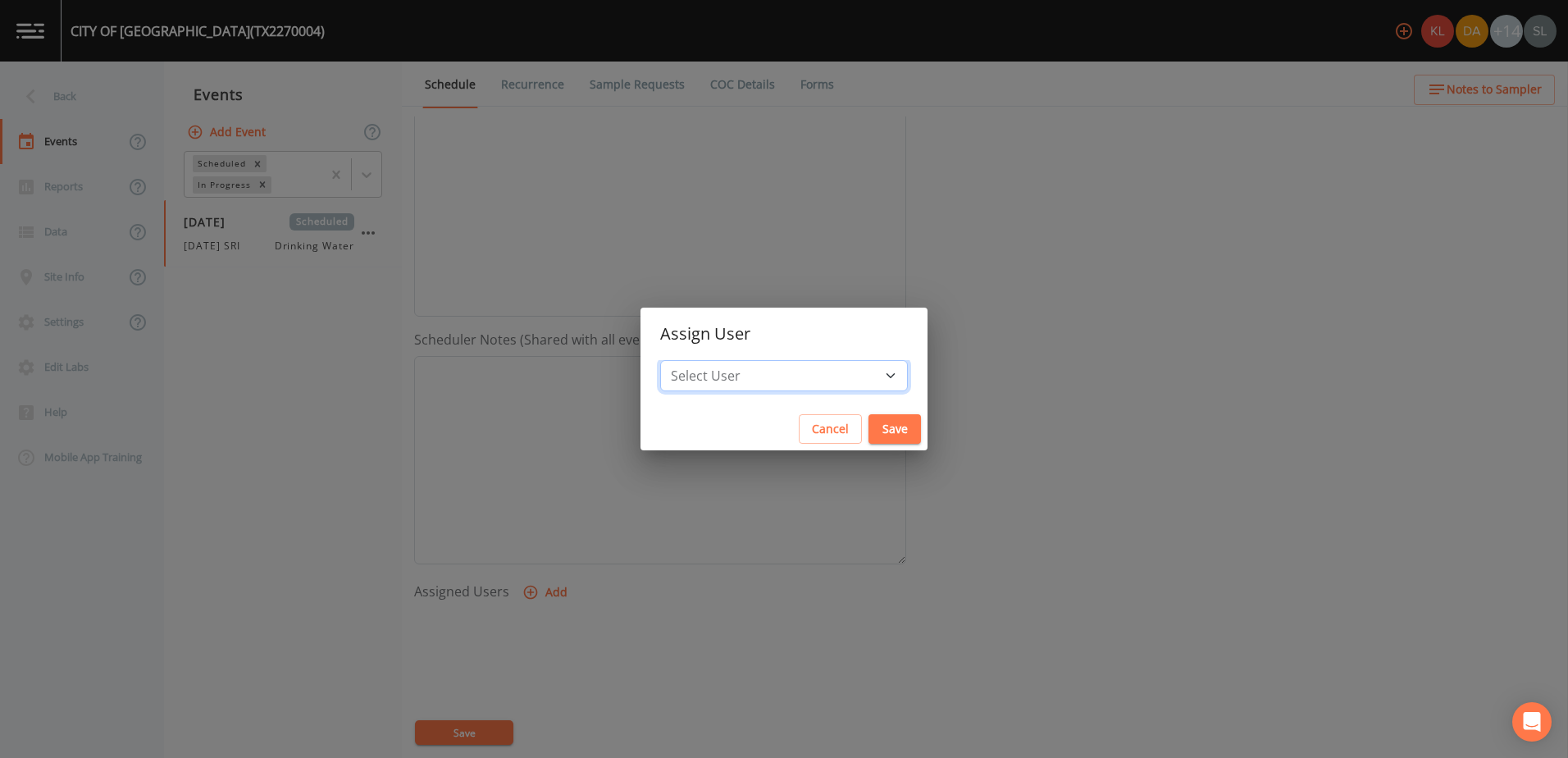
click at [780, 379] on select "Select User [PERSON_NAME] [PERSON_NAME] [PERSON_NAME] [PERSON_NAME] [PERSON_NAM…" at bounding box center [784, 375] width 247 height 31
select select "ec903c3e-23b8-4790-bf81-d04851916195"
click at [704, 360] on select "Select User [PERSON_NAME] [PERSON_NAME] [PERSON_NAME] [PERSON_NAME] [PERSON_NAM…" at bounding box center [784, 375] width 247 height 31
click at [869, 427] on button "Save" at bounding box center [895, 428] width 52 height 30
select select
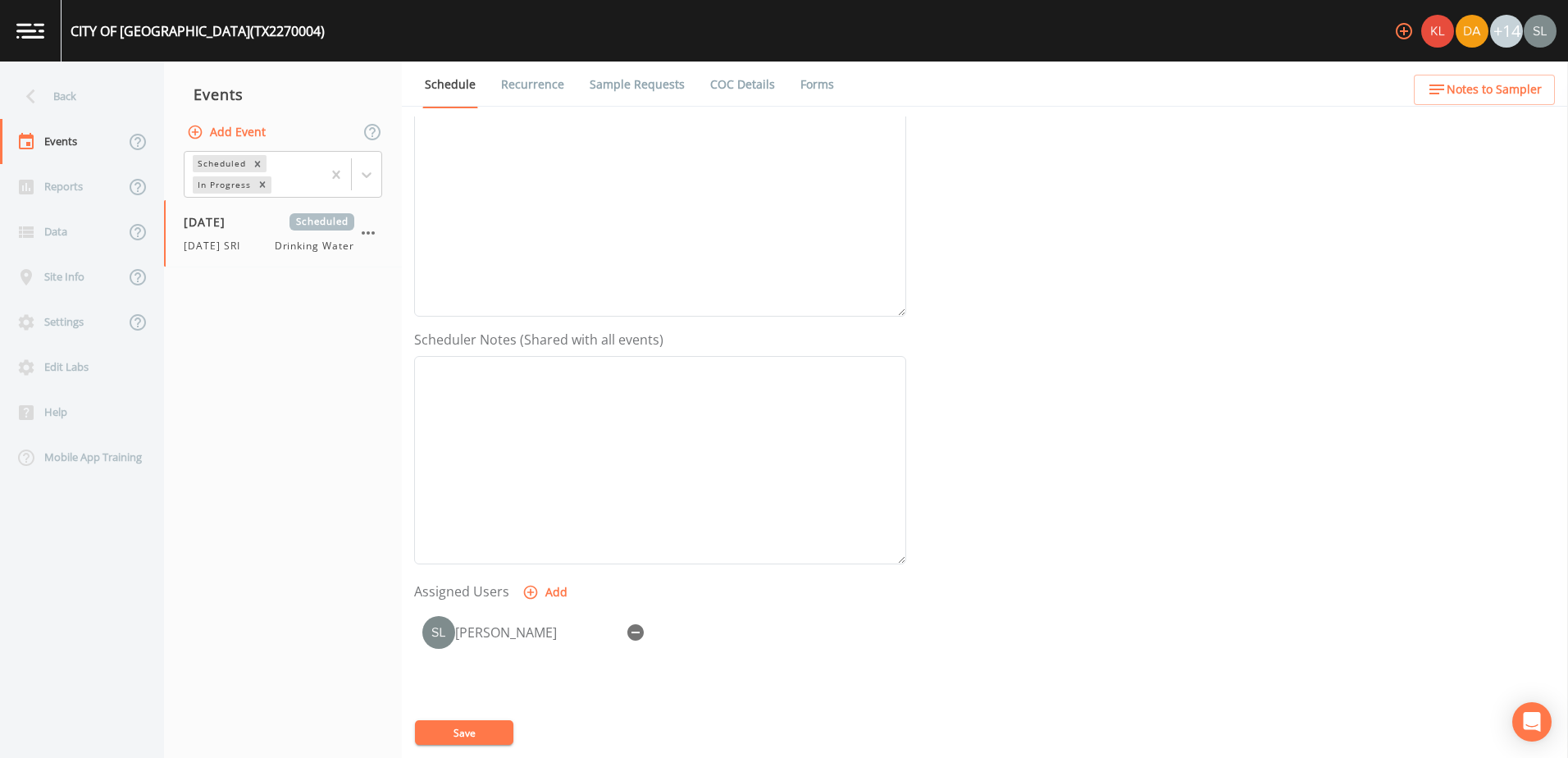
click at [433, 743] on button "Save" at bounding box center [464, 732] width 99 height 25
click at [123, 96] on div "Back" at bounding box center [74, 96] width 148 height 45
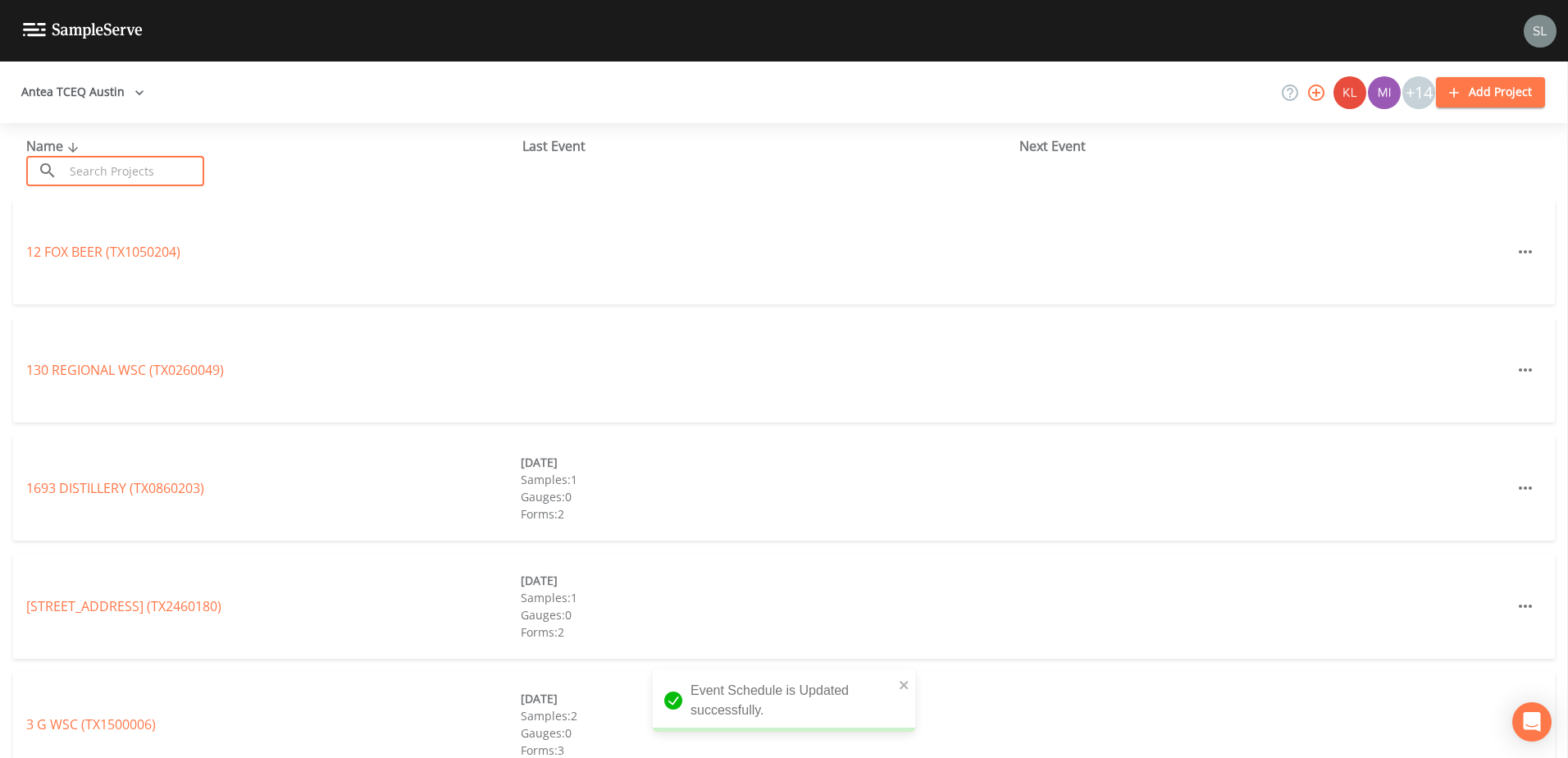
click at [141, 165] on input "text" at bounding box center [134, 170] width 140 height 30
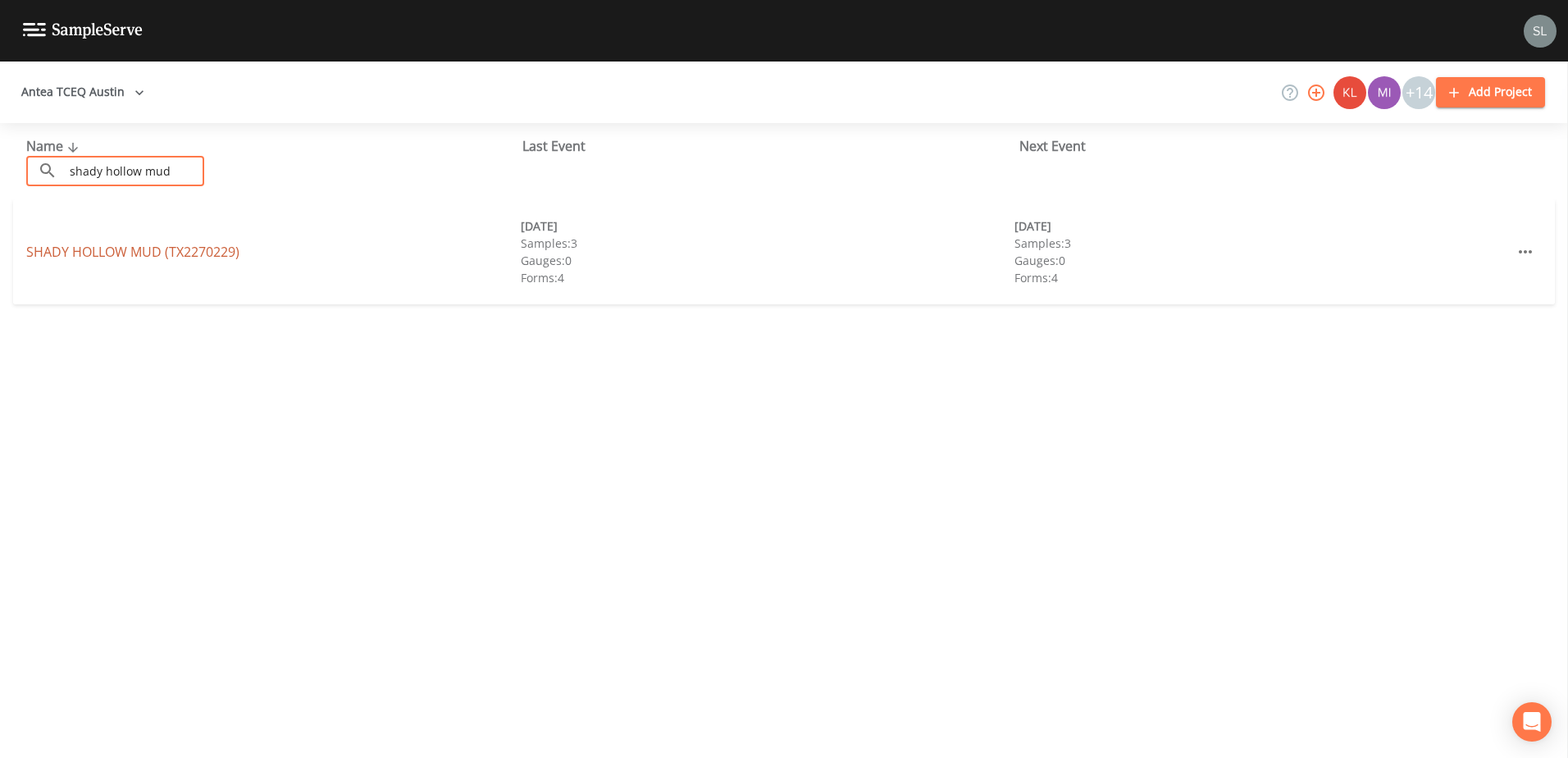
type input "shady hollow mud"
click at [165, 258] on link "[GEOGRAPHIC_DATA] (TX2270229)" at bounding box center [133, 252] width 213 height 18
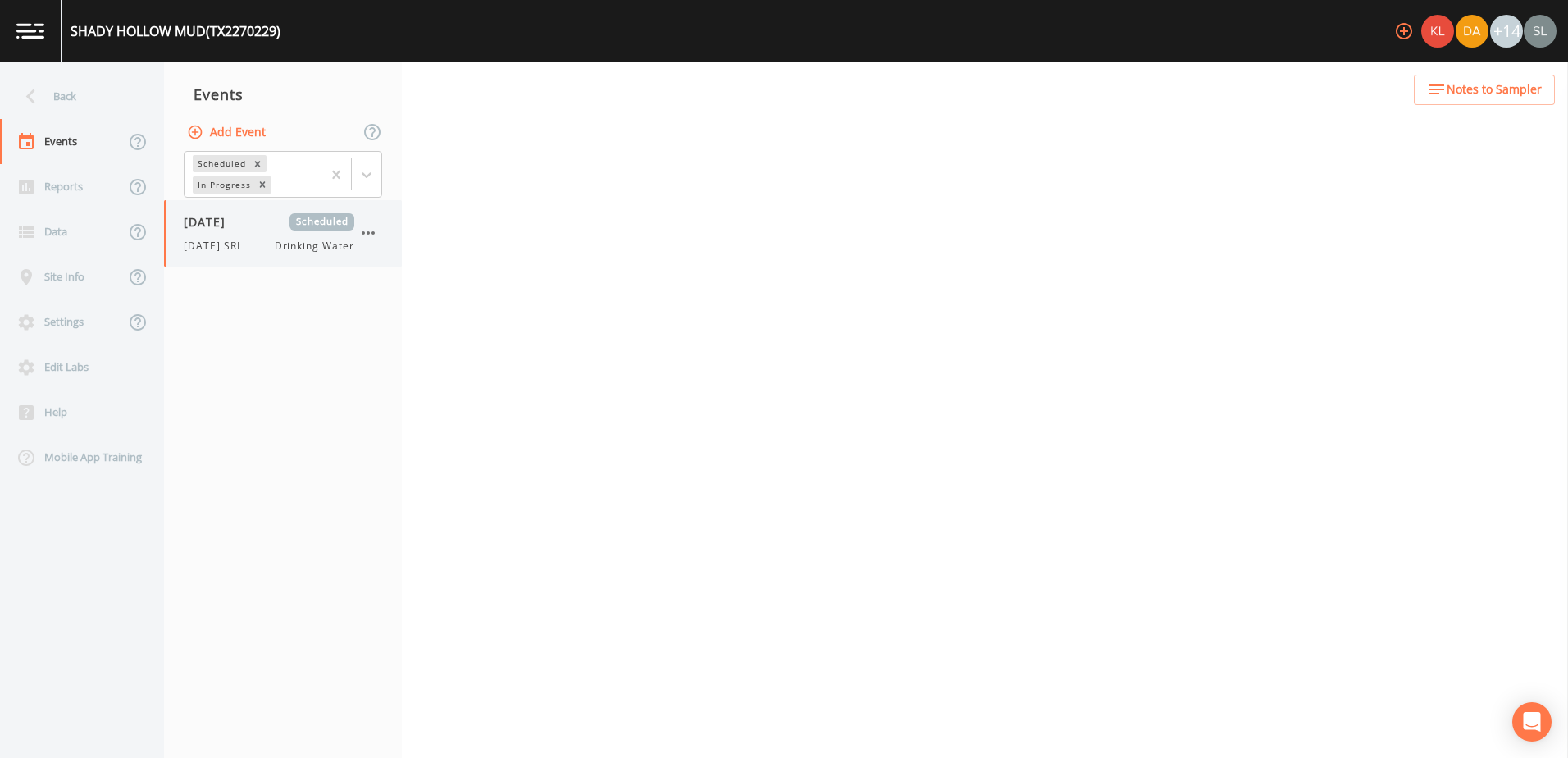
click at [230, 226] on span "[DATE]" at bounding box center [210, 221] width 53 height 17
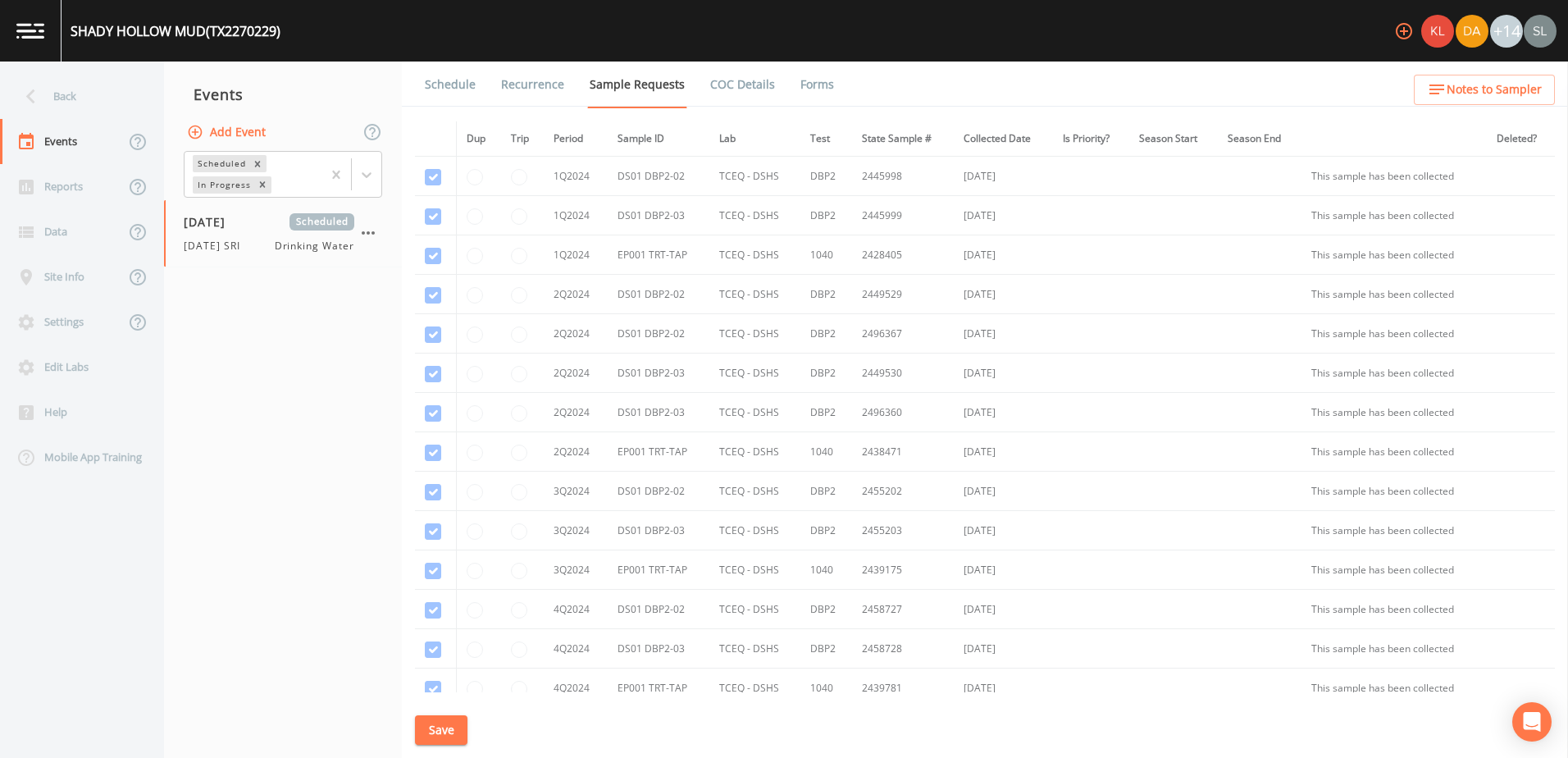
click at [451, 99] on link "Schedule" at bounding box center [450, 84] width 56 height 45
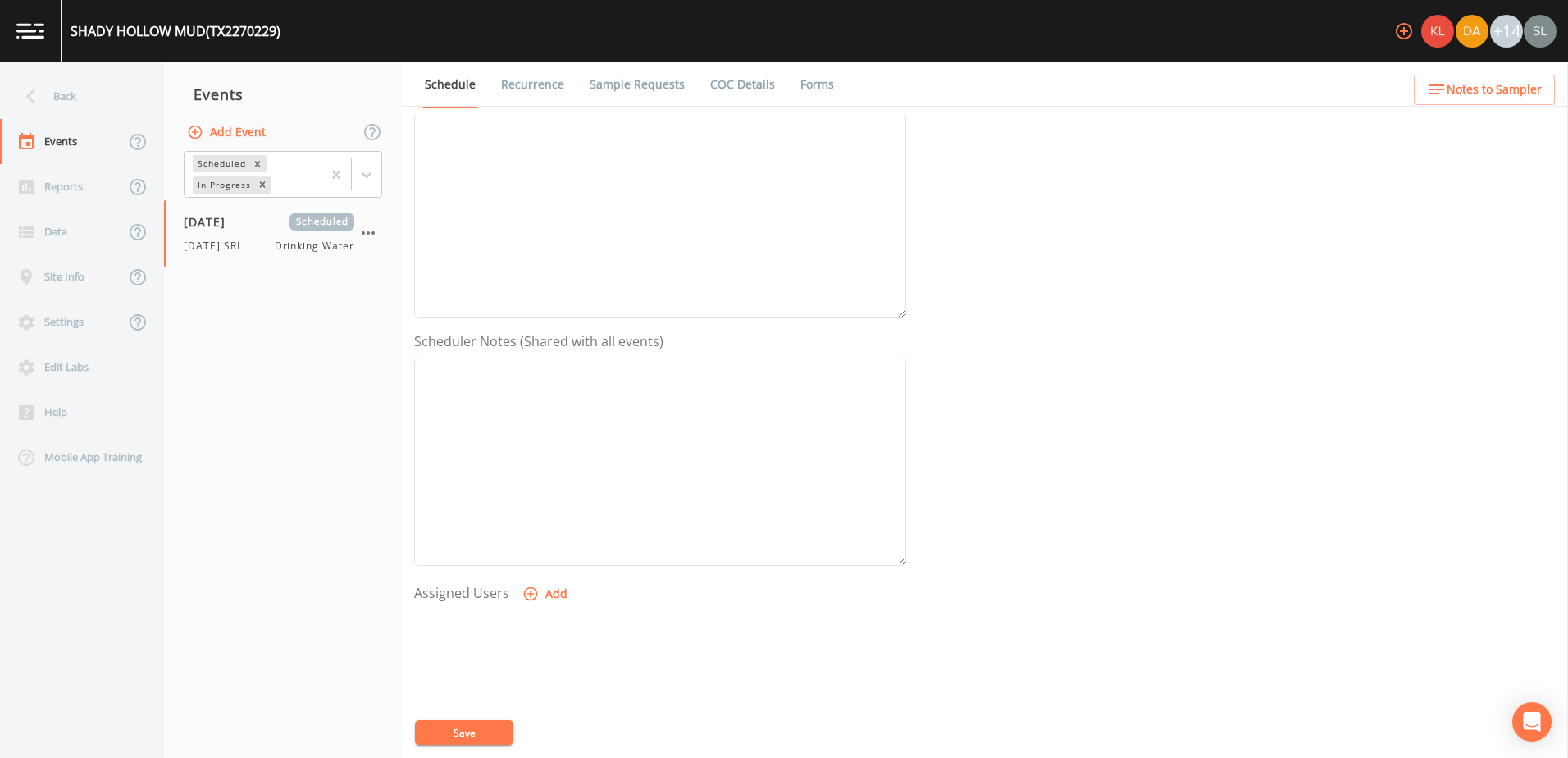
scroll to position [246, 0]
click at [550, 598] on button "Add" at bounding box center [547, 591] width 55 height 30
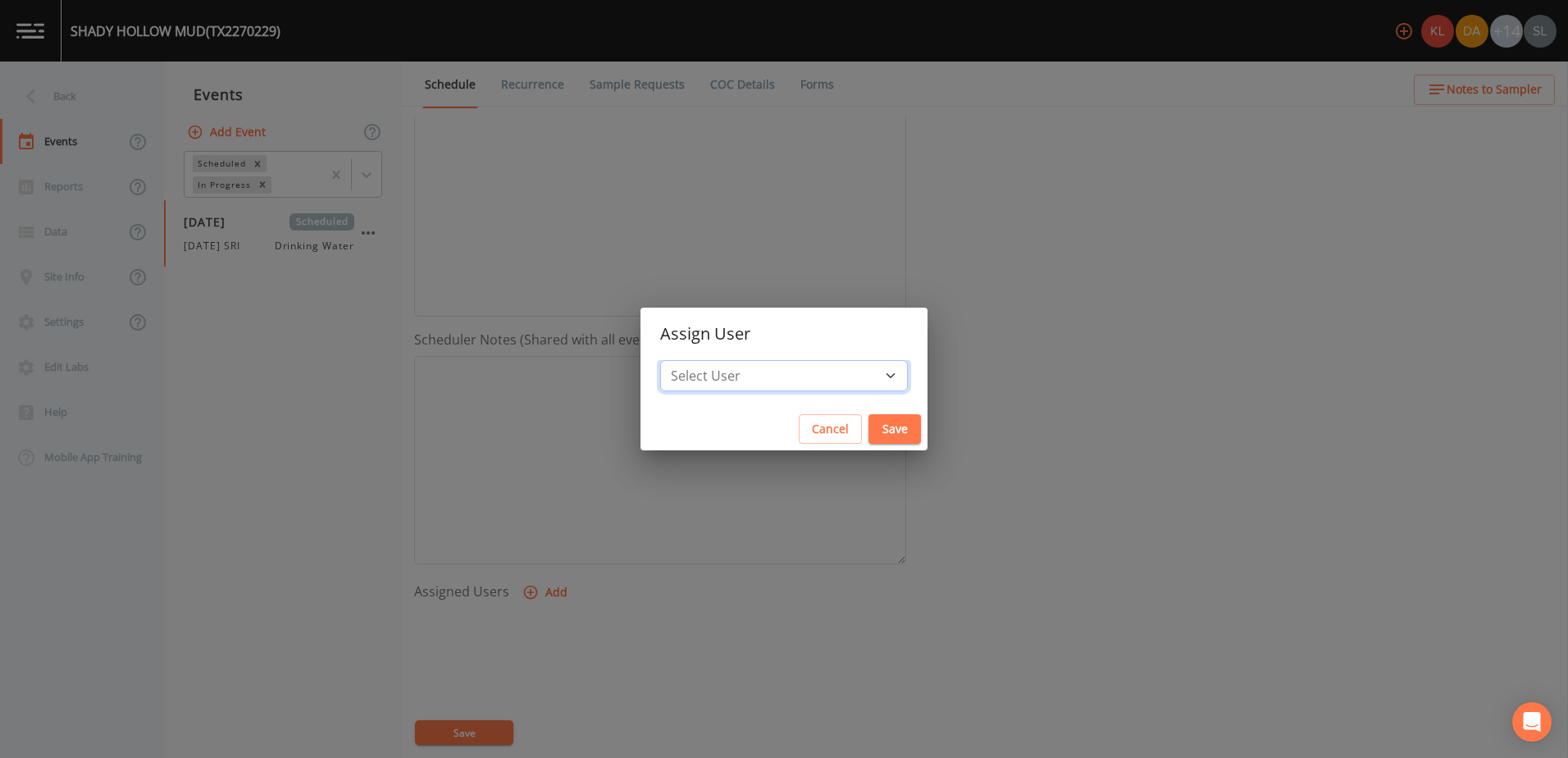
click at [810, 371] on select "Select User [PERSON_NAME] [PERSON_NAME] [PERSON_NAME] [PERSON_NAME] [PERSON_NAM…" at bounding box center [784, 375] width 247 height 31
select select "ec903c3e-23b8-4790-bf81-d04851916195"
click at [704, 360] on select "Select User [PERSON_NAME] [PERSON_NAME] [PERSON_NAME] [PERSON_NAME] [PERSON_NAM…" at bounding box center [784, 375] width 247 height 31
click at [869, 430] on button "Save" at bounding box center [895, 428] width 52 height 30
select select
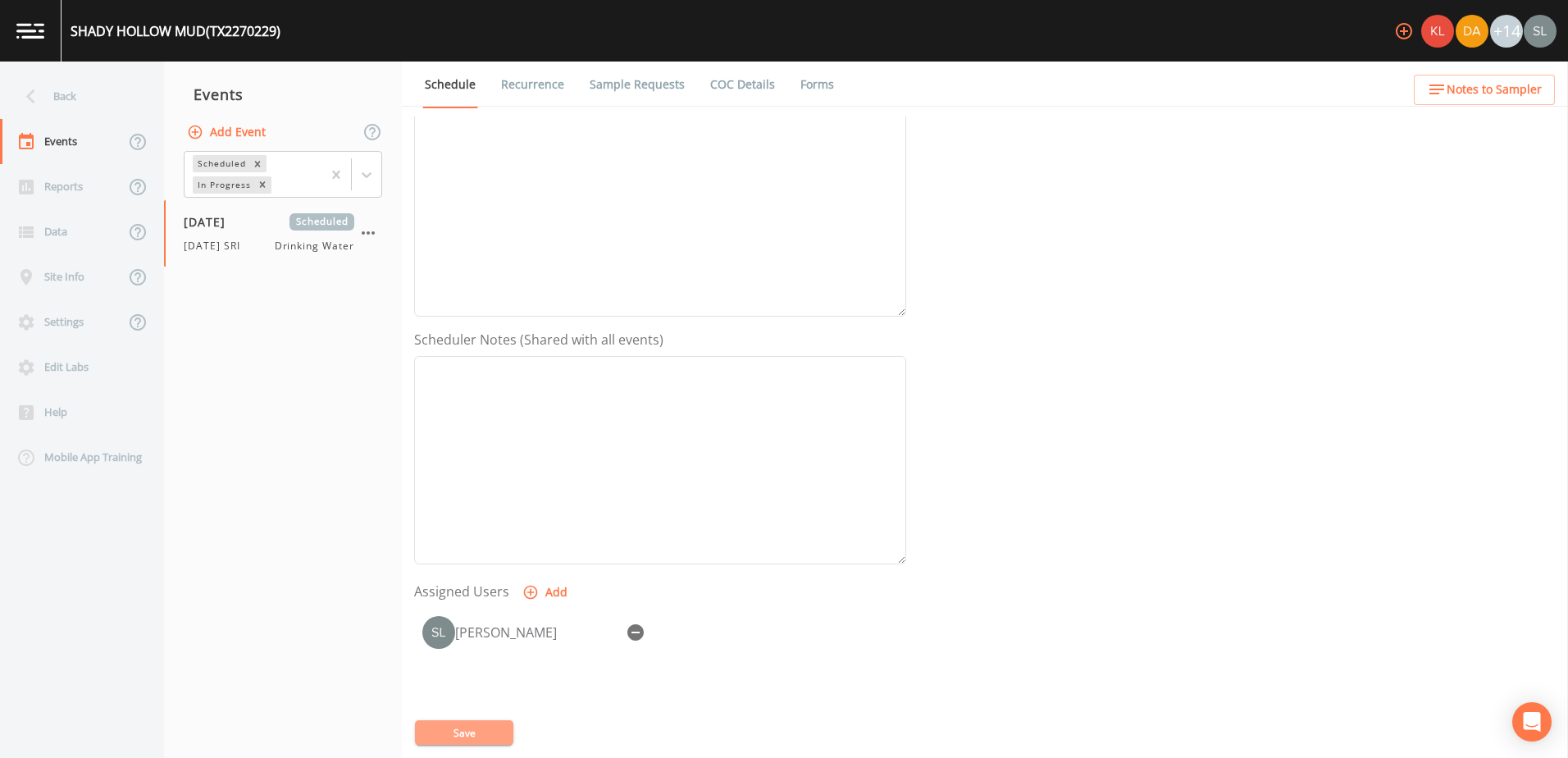
click at [502, 730] on button "Save" at bounding box center [464, 732] width 99 height 25
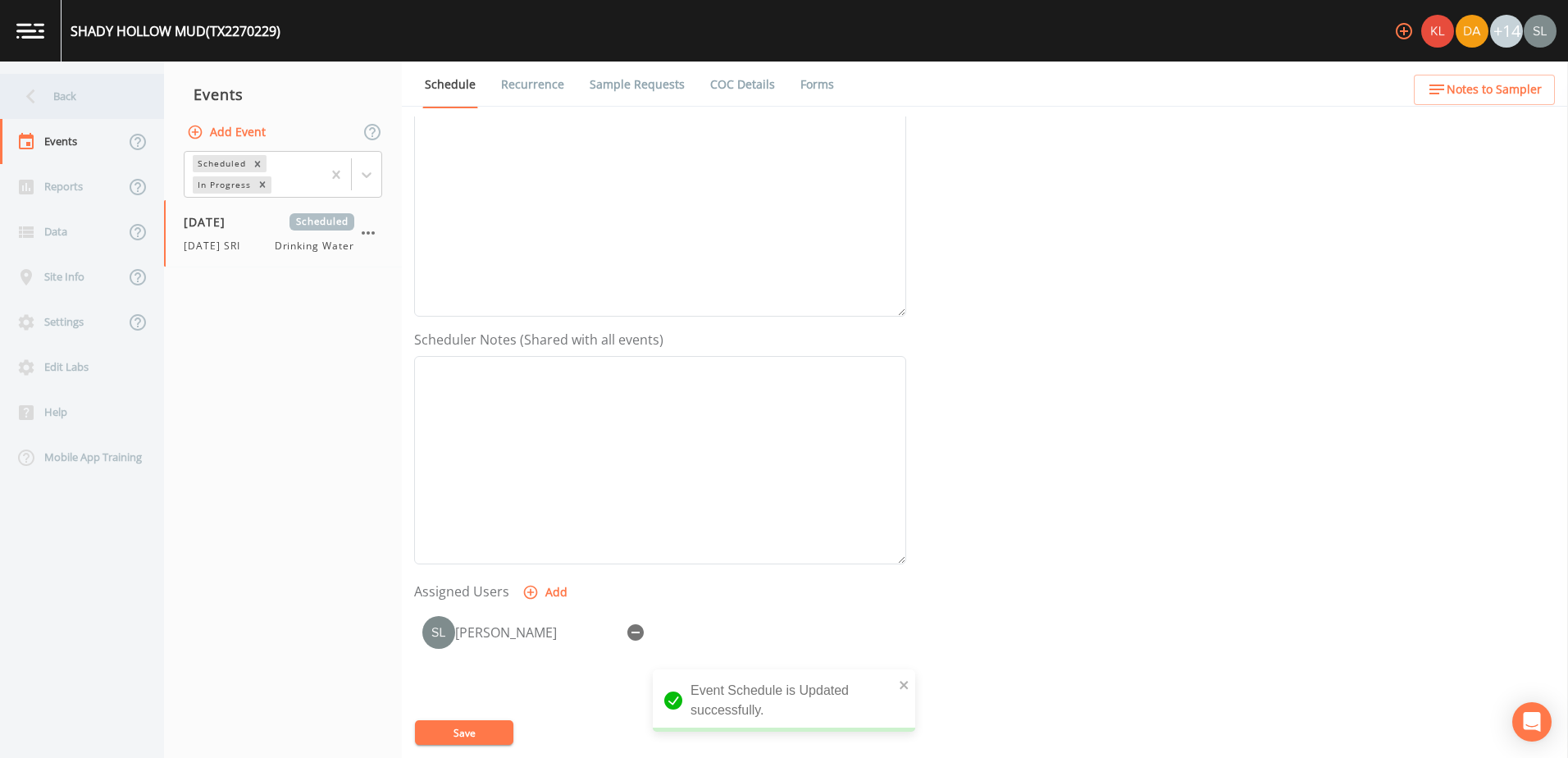
click at [121, 107] on div "Back" at bounding box center [74, 96] width 148 height 45
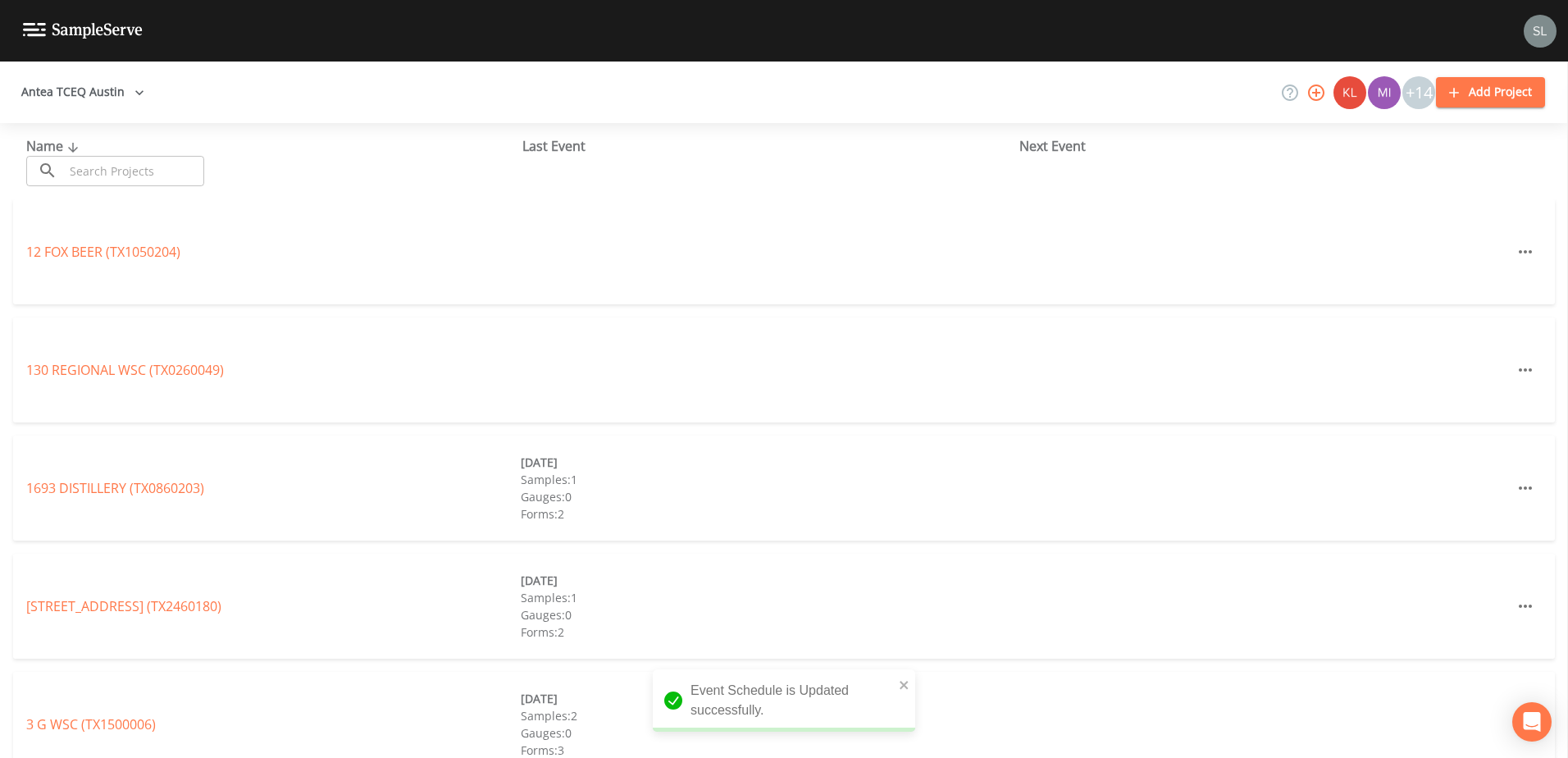
click at [164, 165] on input "text" at bounding box center [134, 170] width 140 height 30
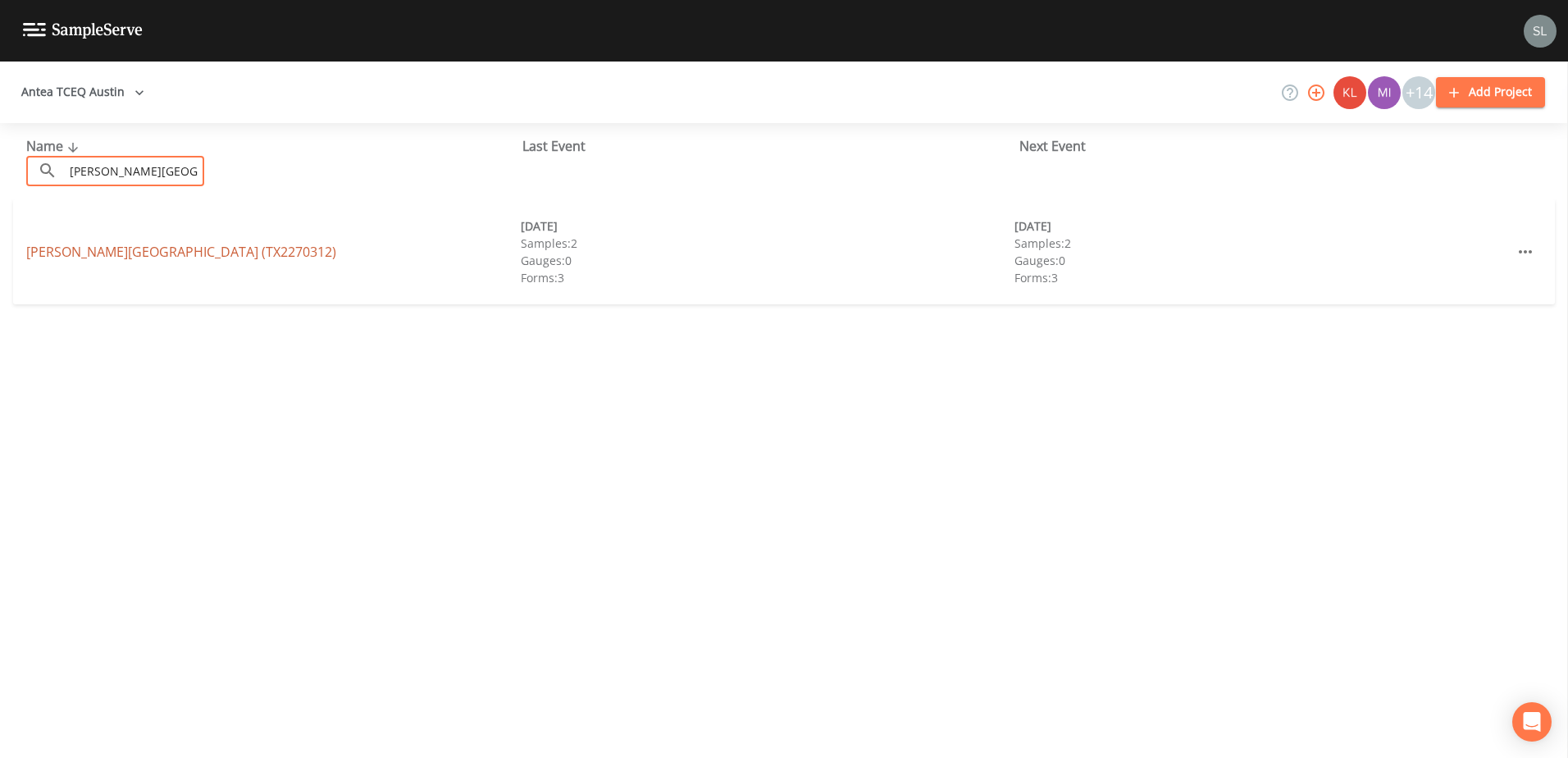
type input "[PERSON_NAME][GEOGRAPHIC_DATA]"
click at [157, 251] on link "[PERSON_NAME][GEOGRAPHIC_DATA] (TX2270312)" at bounding box center [181, 252] width 310 height 18
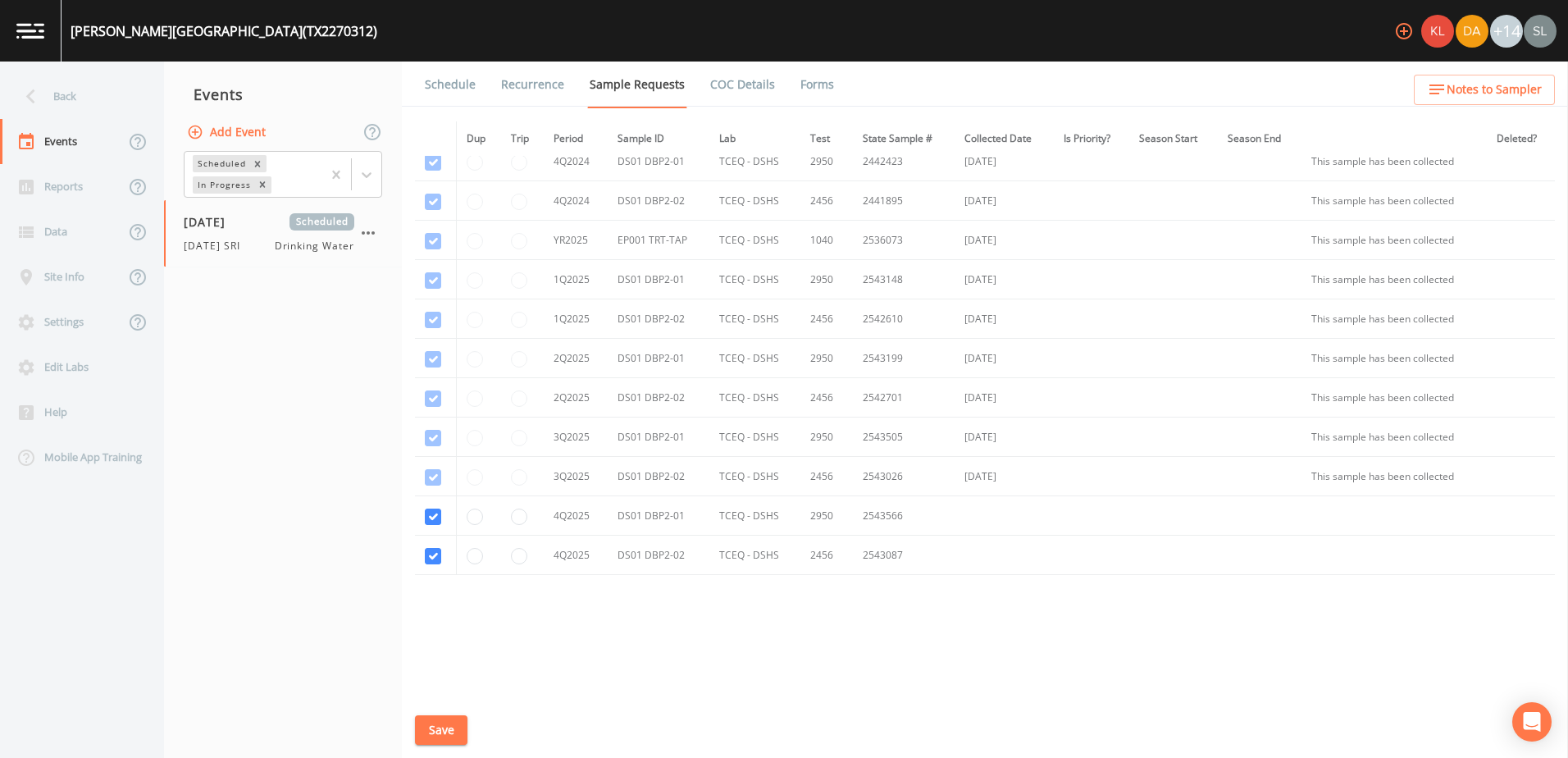
scroll to position [304, 0]
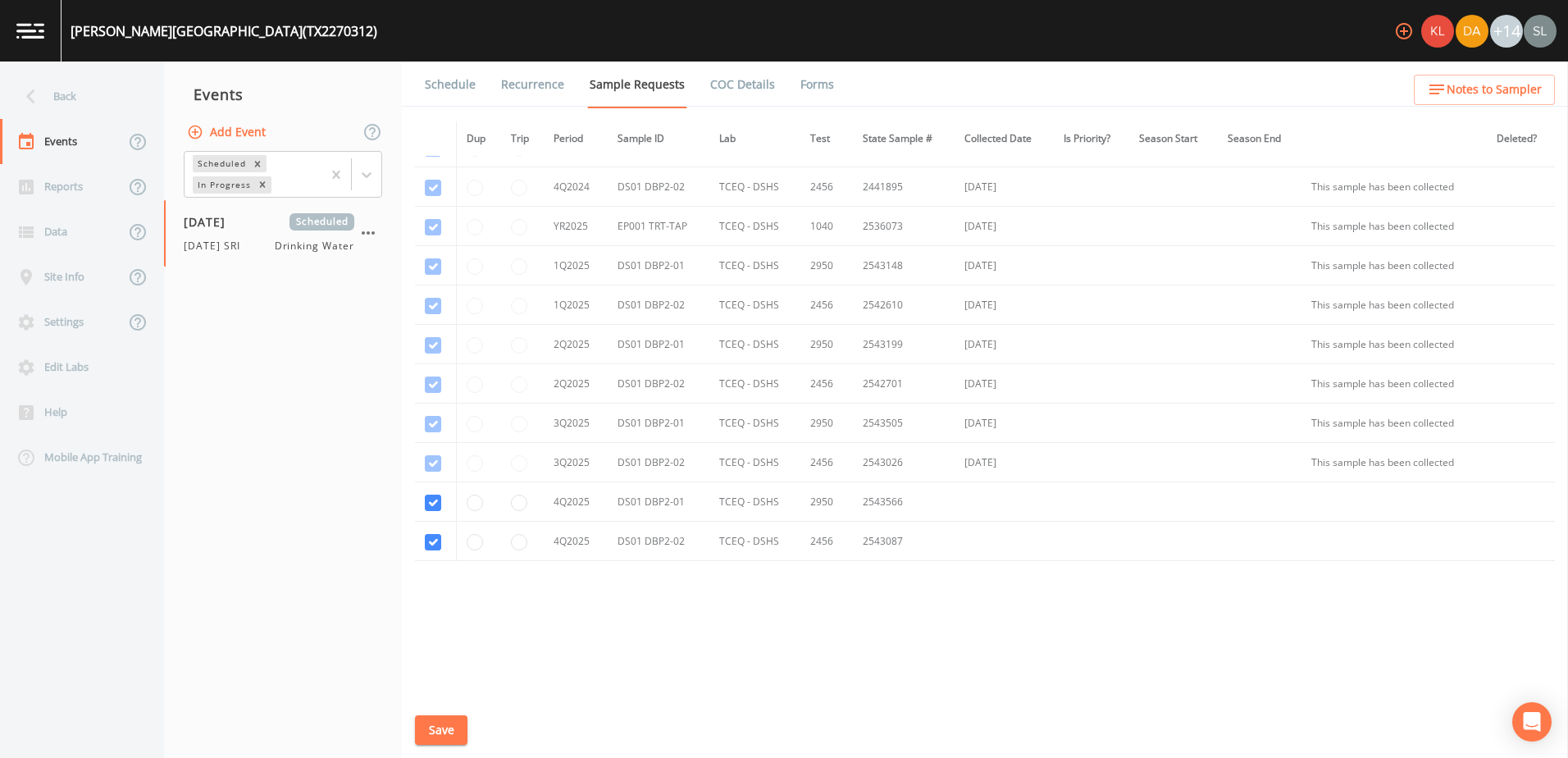
click at [467, 82] on link "Schedule" at bounding box center [450, 84] width 56 height 45
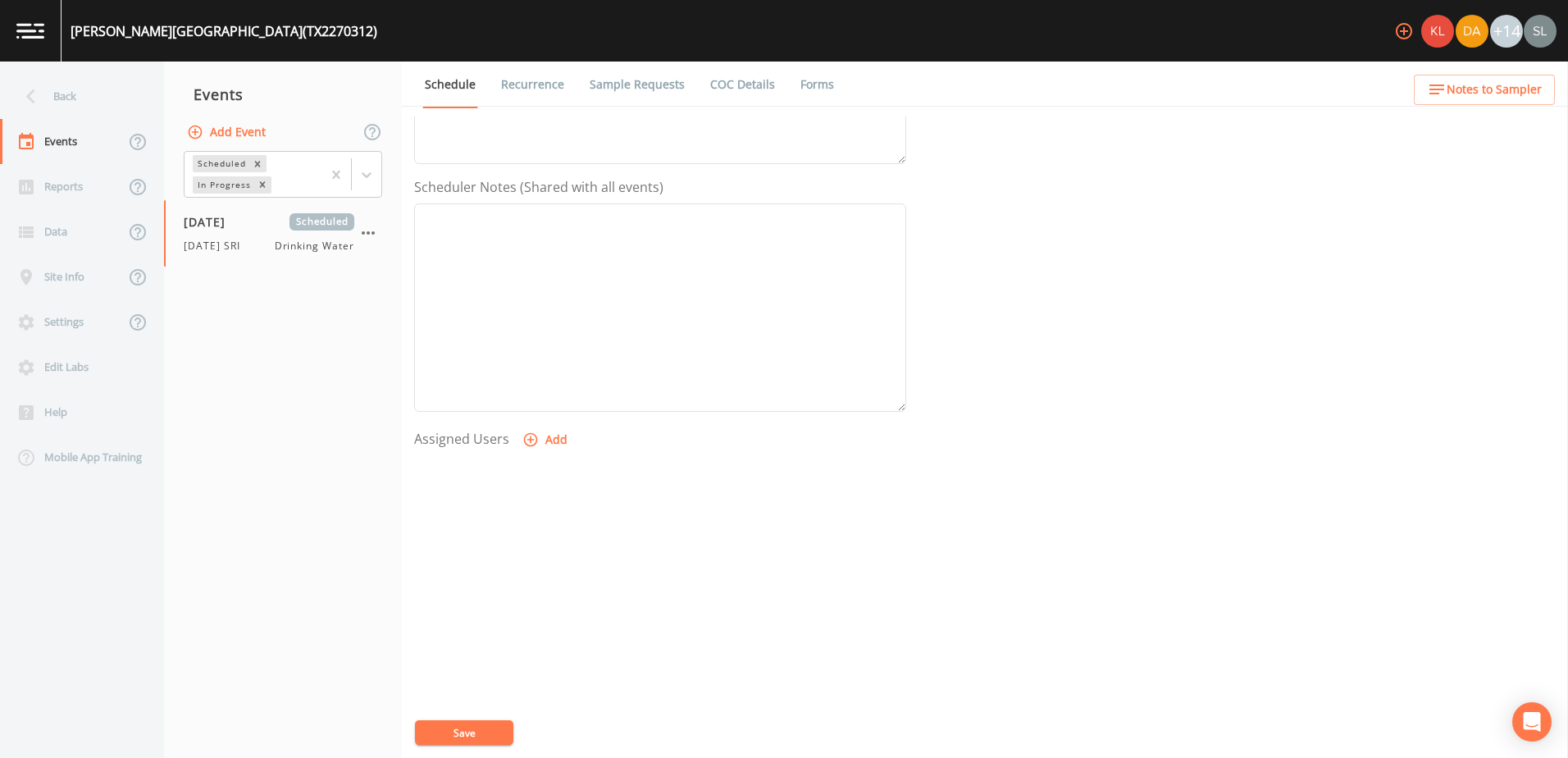
scroll to position [399, 0]
click at [556, 440] on button "Add" at bounding box center [547, 439] width 55 height 30
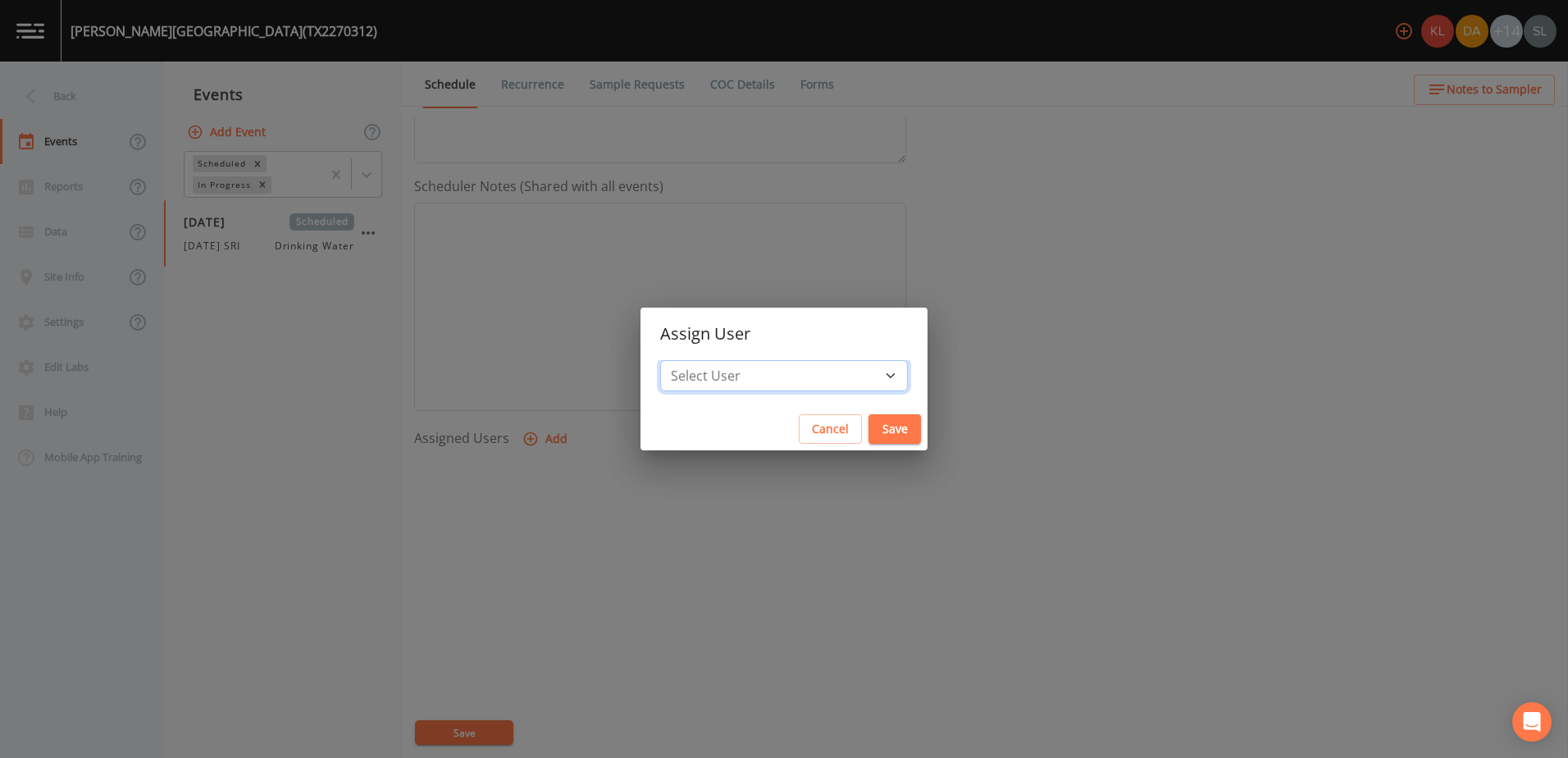
drag, startPoint x: 738, startPoint y: 385, endPoint x: 749, endPoint y: 398, distance: 17.0
click at [738, 385] on select "Select User [PERSON_NAME] [PERSON_NAME] [PERSON_NAME] [PERSON_NAME] [PERSON_NAM…" at bounding box center [784, 375] width 247 height 31
drag, startPoint x: 785, startPoint y: 379, endPoint x: 784, endPoint y: 361, distance: 18.0
click at [785, 379] on select "Select User [PERSON_NAME] [PERSON_NAME] [PERSON_NAME] [PERSON_NAME] [PERSON_NAM…" at bounding box center [784, 375] width 247 height 31
select select "ec903c3e-23b8-4790-bf81-d04851916195"
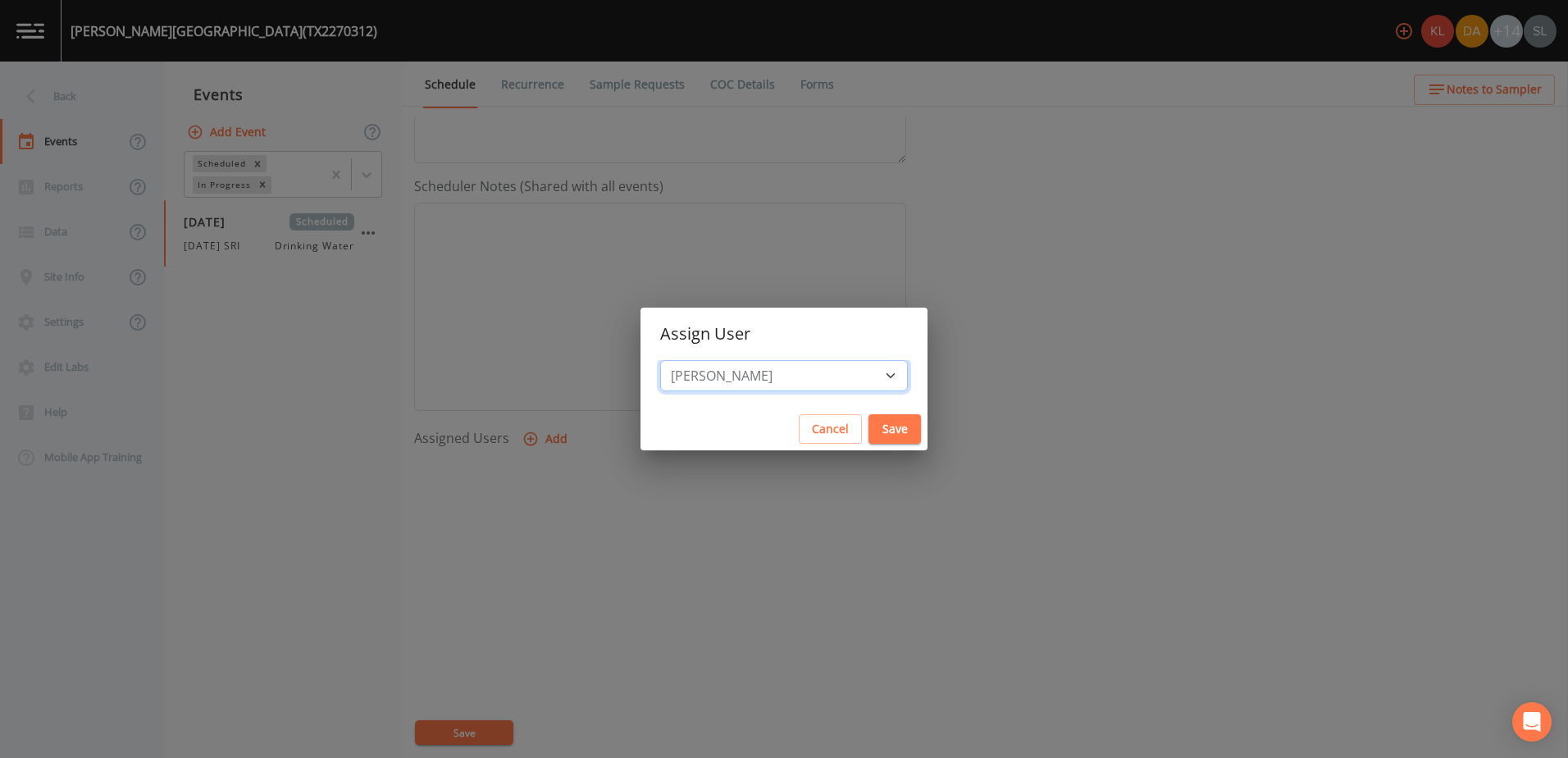
click at [704, 360] on select "Select User [PERSON_NAME] [PERSON_NAME] [PERSON_NAME] [PERSON_NAME] [PERSON_NAM…" at bounding box center [784, 375] width 247 height 31
click at [869, 423] on button "Save" at bounding box center [895, 428] width 52 height 30
select select
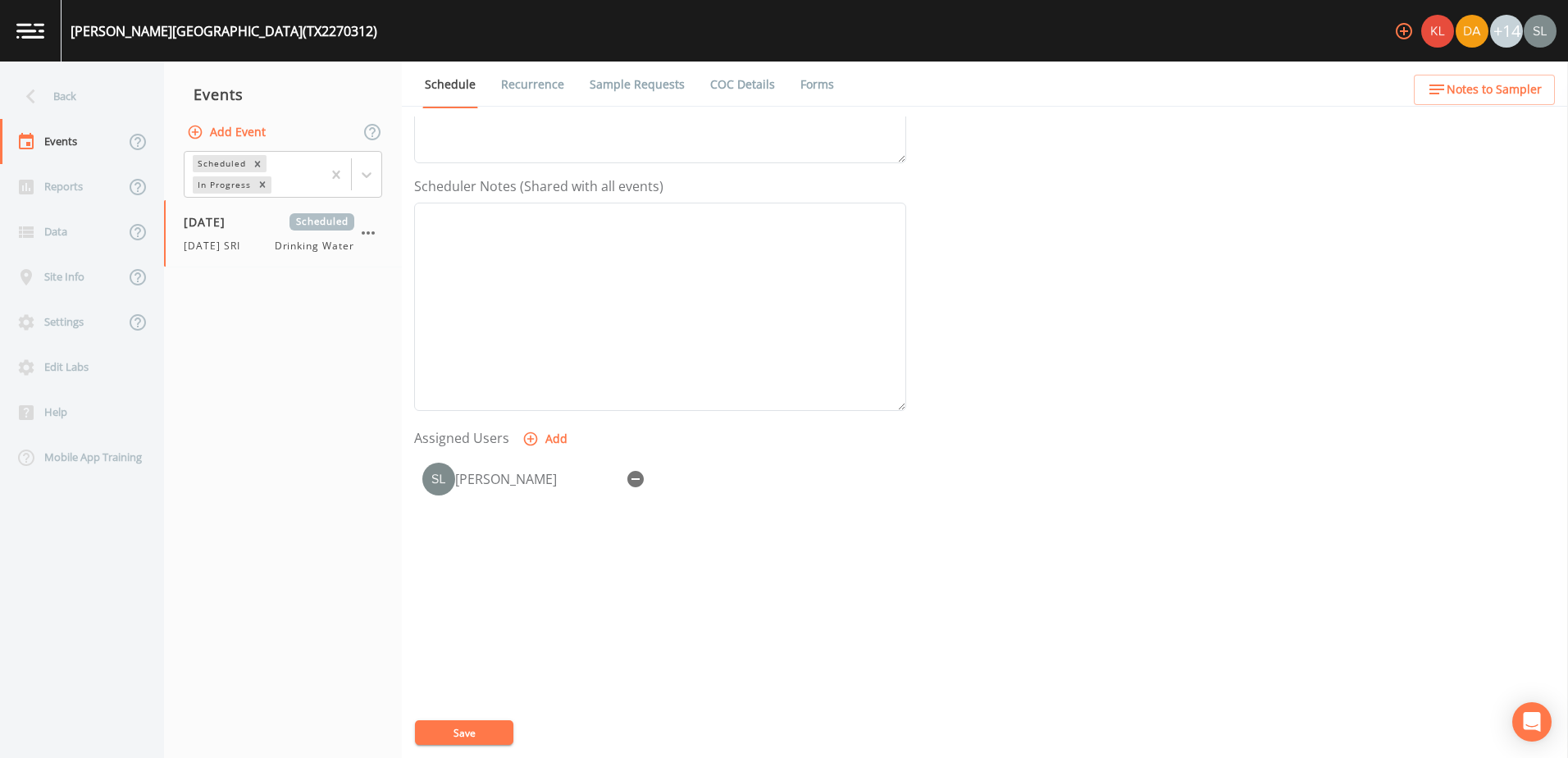
click at [483, 732] on button "Save" at bounding box center [464, 732] width 99 height 25
